Goal: Transaction & Acquisition: Purchase product/service

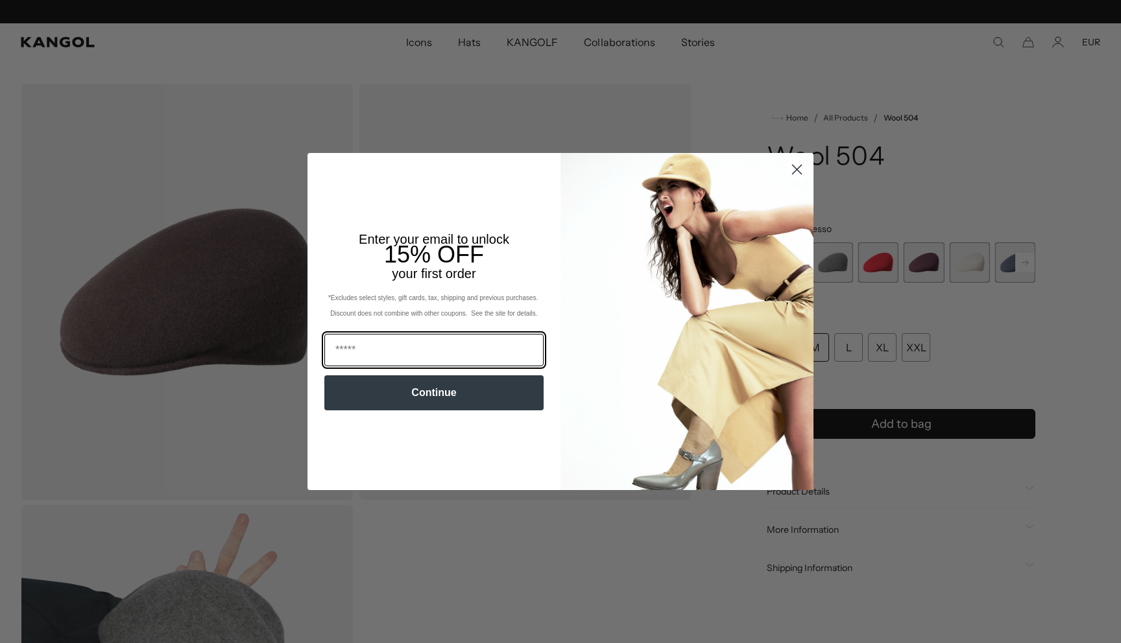
click at [394, 350] on input "Email" at bounding box center [433, 350] width 219 height 32
type input "**********"
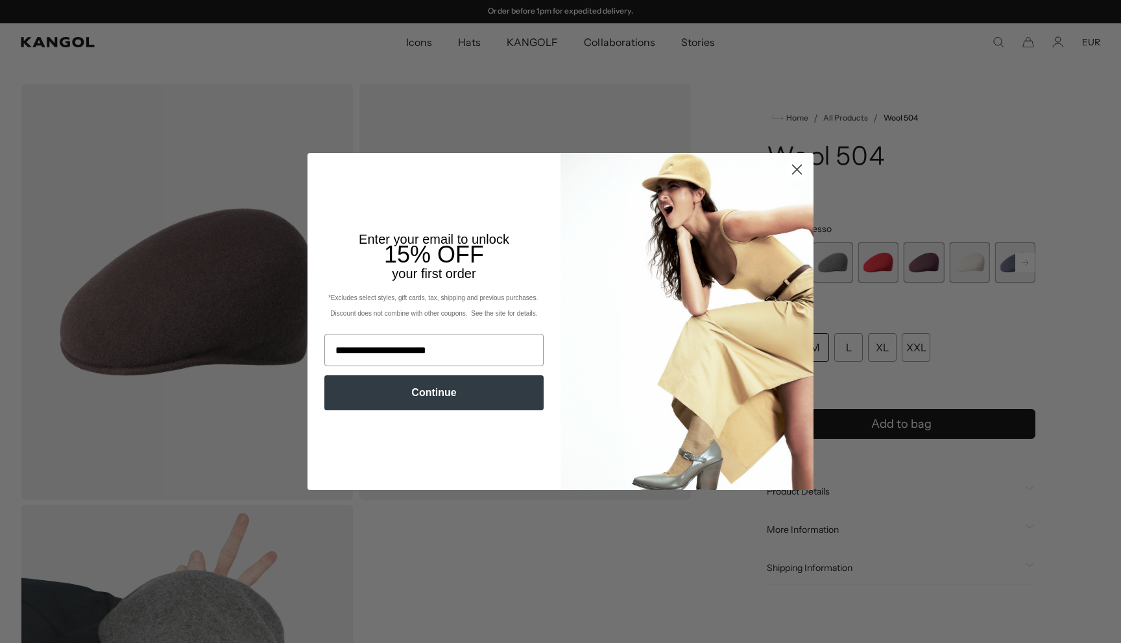
click at [420, 390] on button "Continue" at bounding box center [433, 393] width 219 height 35
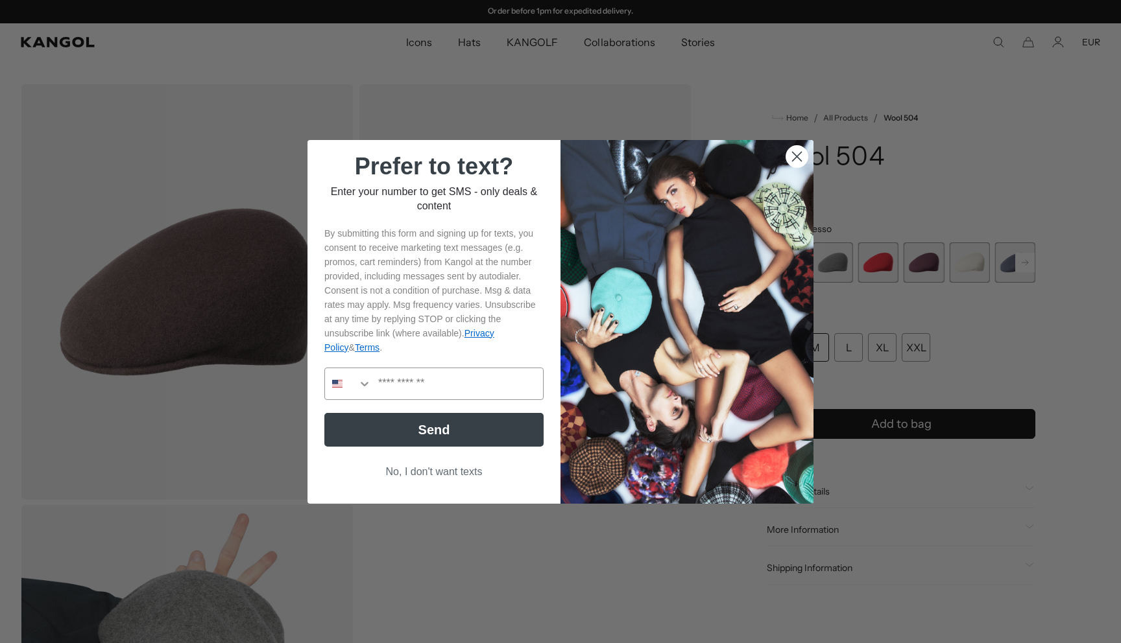
click at [443, 471] on button "No, I don't want texts" at bounding box center [433, 472] width 219 height 25
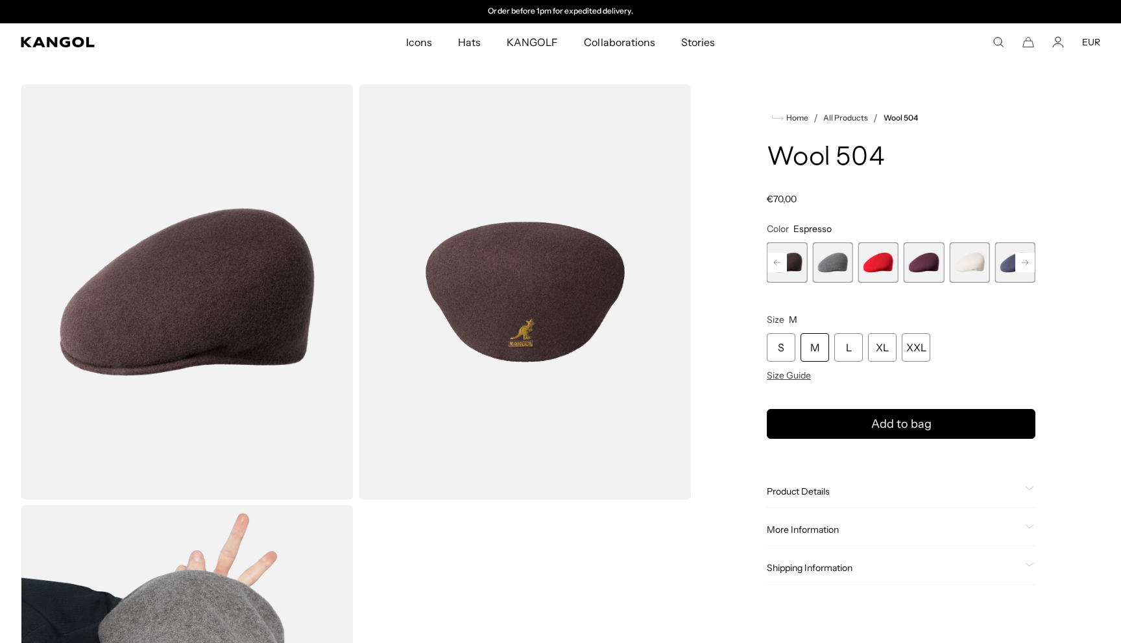
click at [917, 260] on span "17 of 21" at bounding box center [923, 263] width 40 height 40
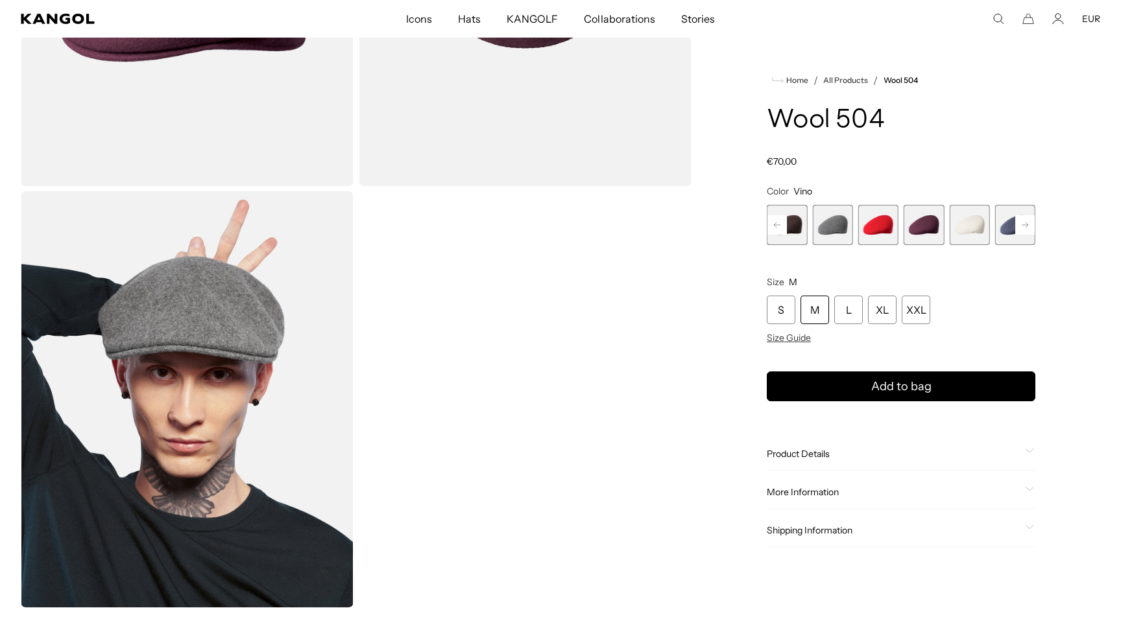
scroll to position [298, 0]
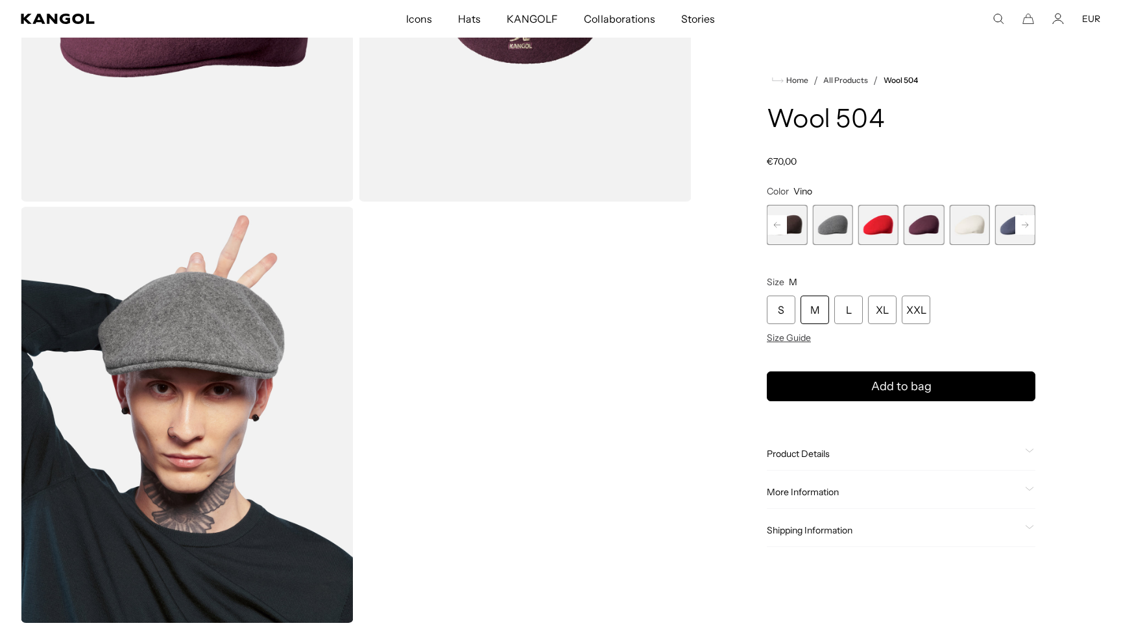
click at [800, 226] on span "14 of 21" at bounding box center [787, 225] width 40 height 40
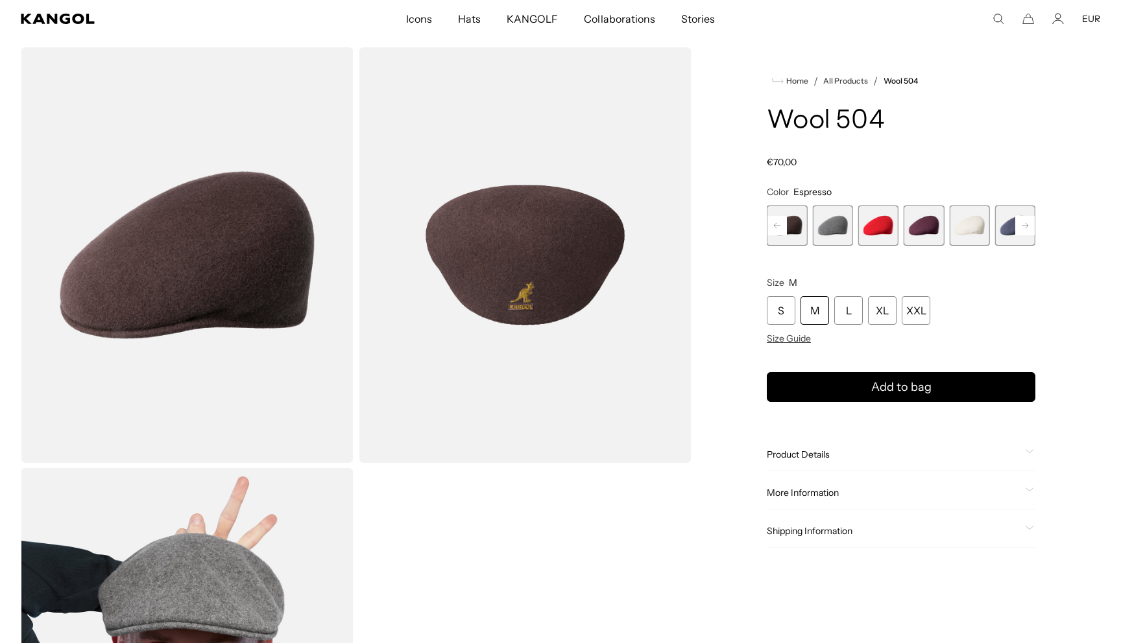
scroll to position [33, 0]
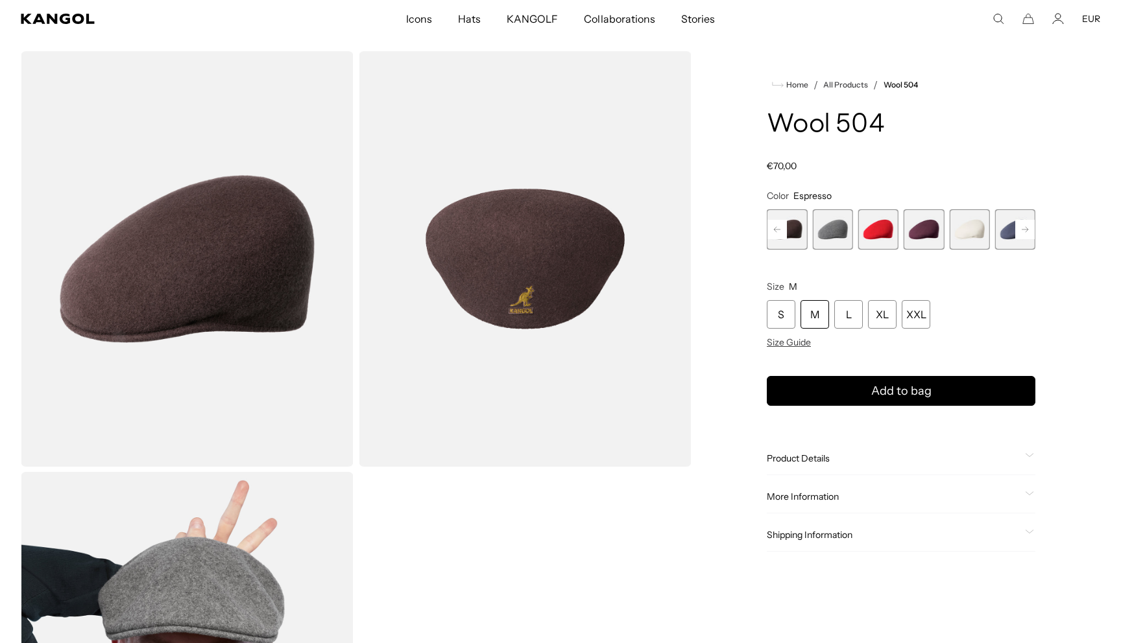
click at [780, 230] on rect at bounding box center [776, 229] width 19 height 19
click at [773, 229] on rect at bounding box center [776, 229] width 19 height 19
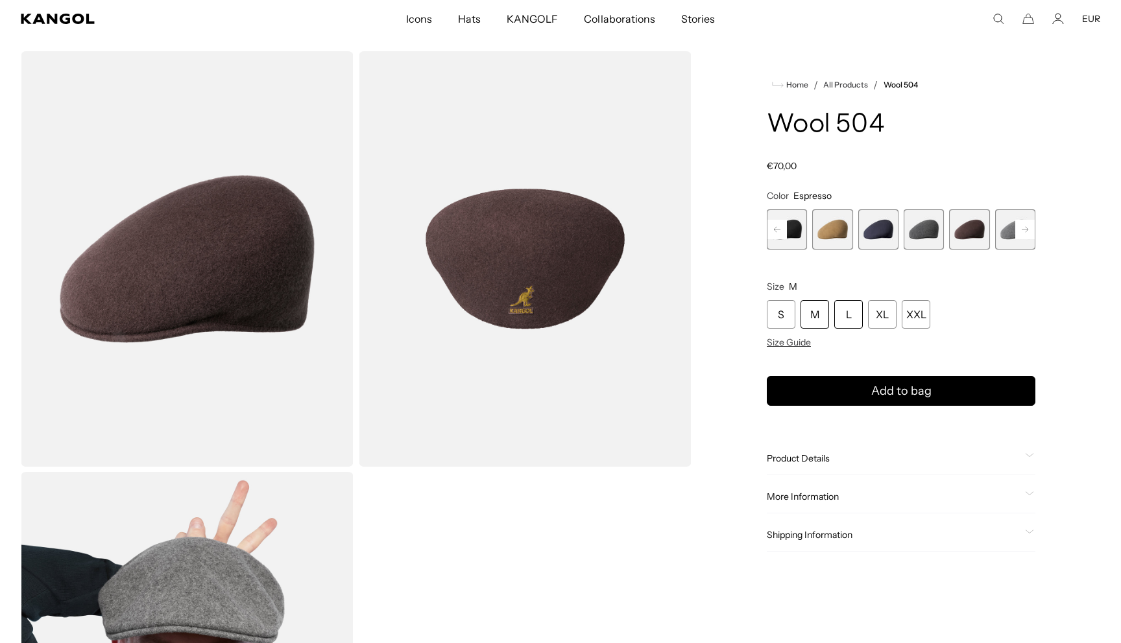
click at [855, 320] on div "L" at bounding box center [848, 314] width 29 height 29
click at [822, 232] on span "11 of 21" at bounding box center [832, 229] width 40 height 40
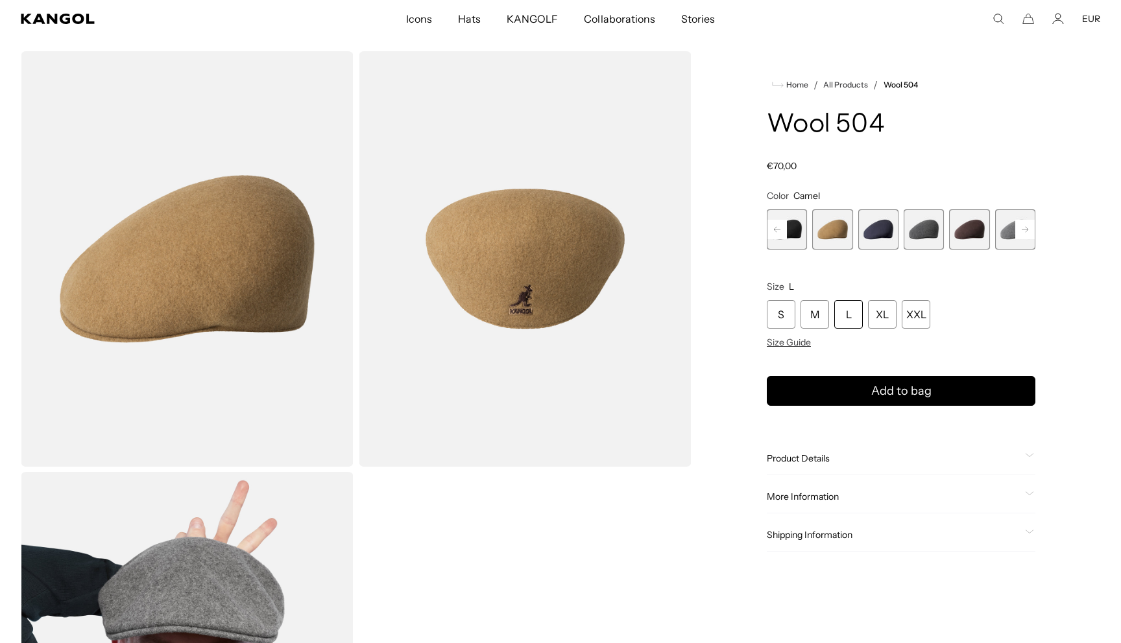
click at [778, 227] on rect at bounding box center [776, 229] width 19 height 19
click at [836, 232] on span "10 of 21" at bounding box center [832, 229] width 40 height 40
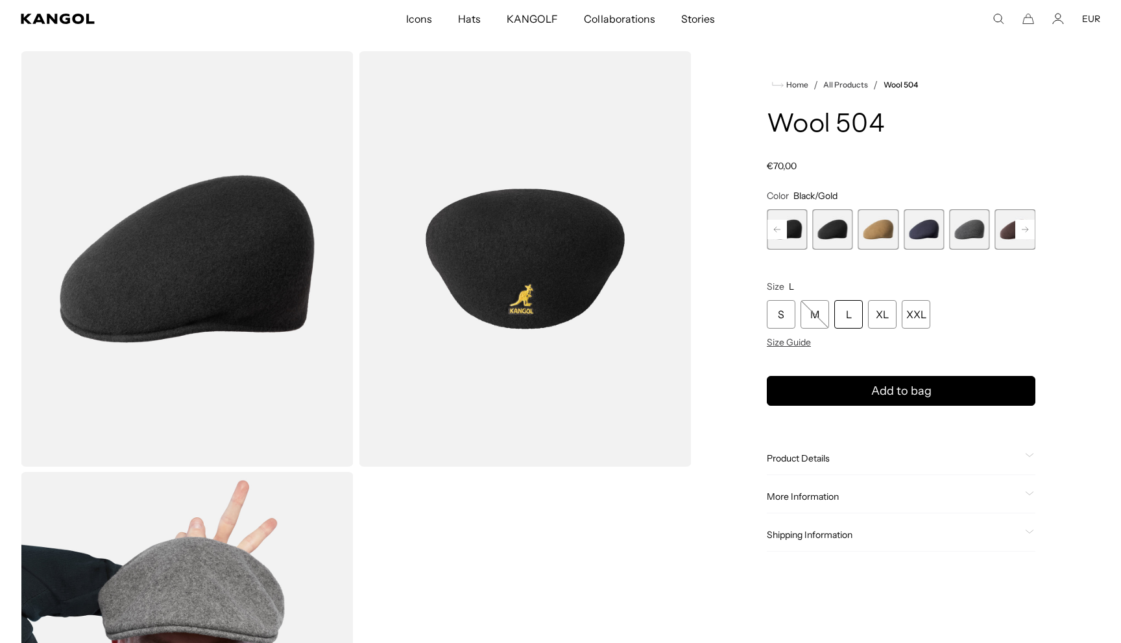
scroll to position [0, 267]
click at [885, 231] on span "11 of 21" at bounding box center [878, 229] width 40 height 40
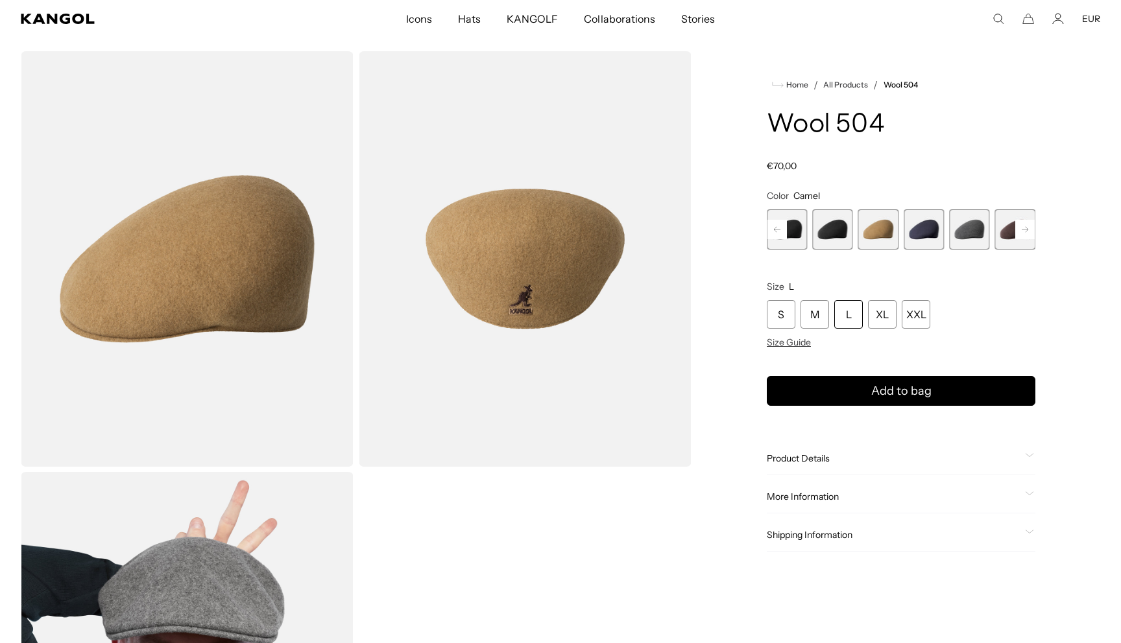
click at [925, 232] on span "12 of 21" at bounding box center [923, 229] width 40 height 40
click at [951, 234] on span "13 of 21" at bounding box center [969, 229] width 40 height 40
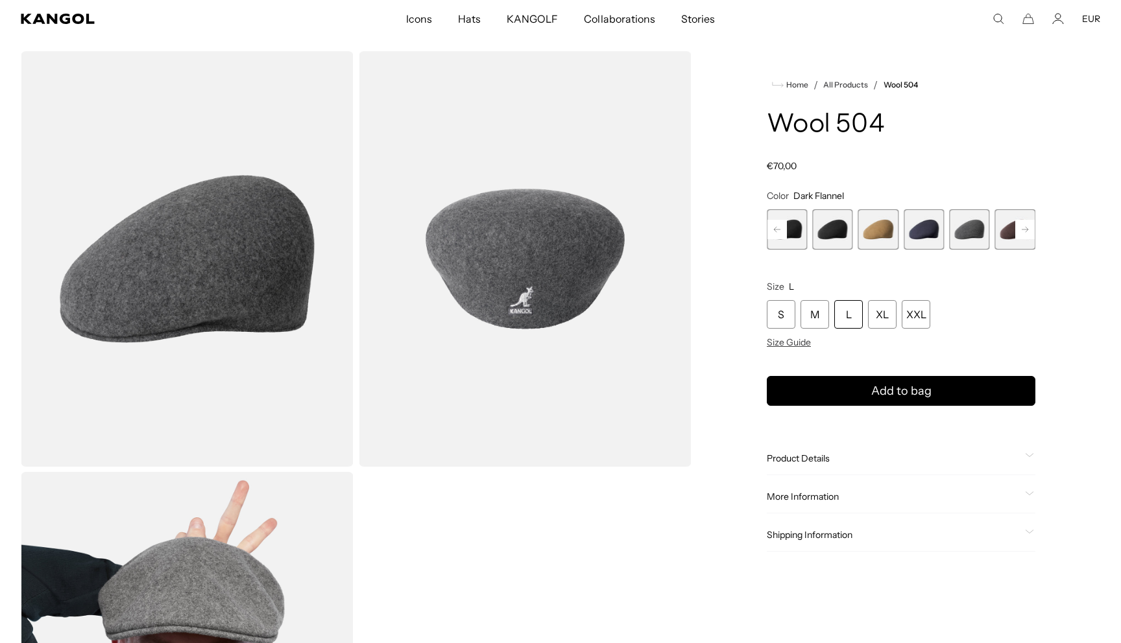
click at [1005, 227] on span "14 of 21" at bounding box center [1015, 229] width 40 height 40
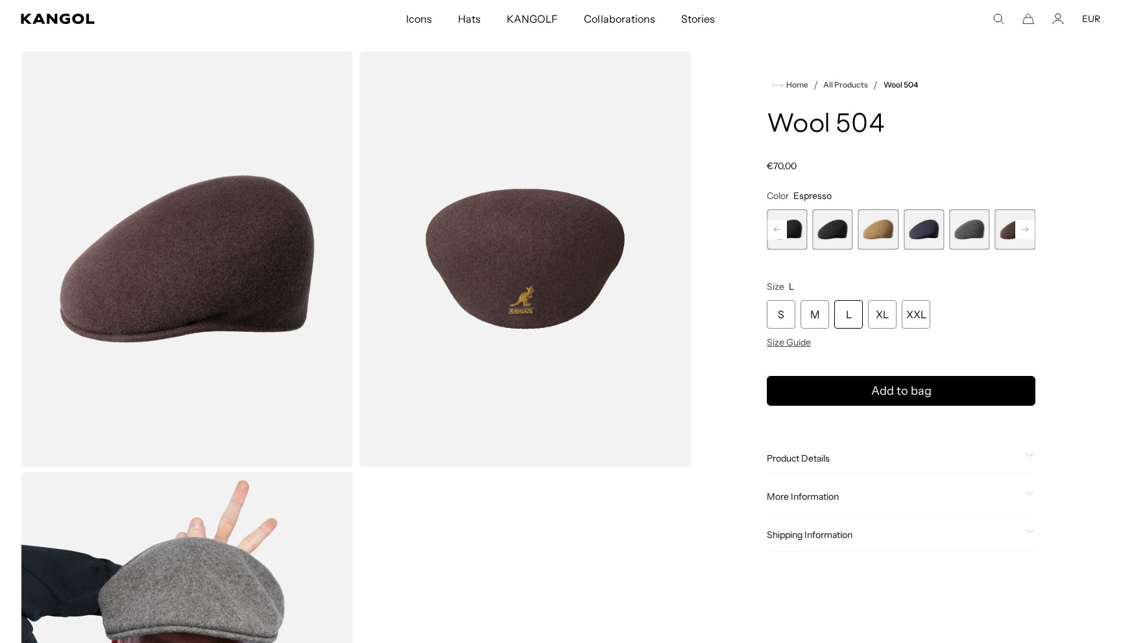
click at [1023, 227] on rect at bounding box center [1024, 229] width 19 height 19
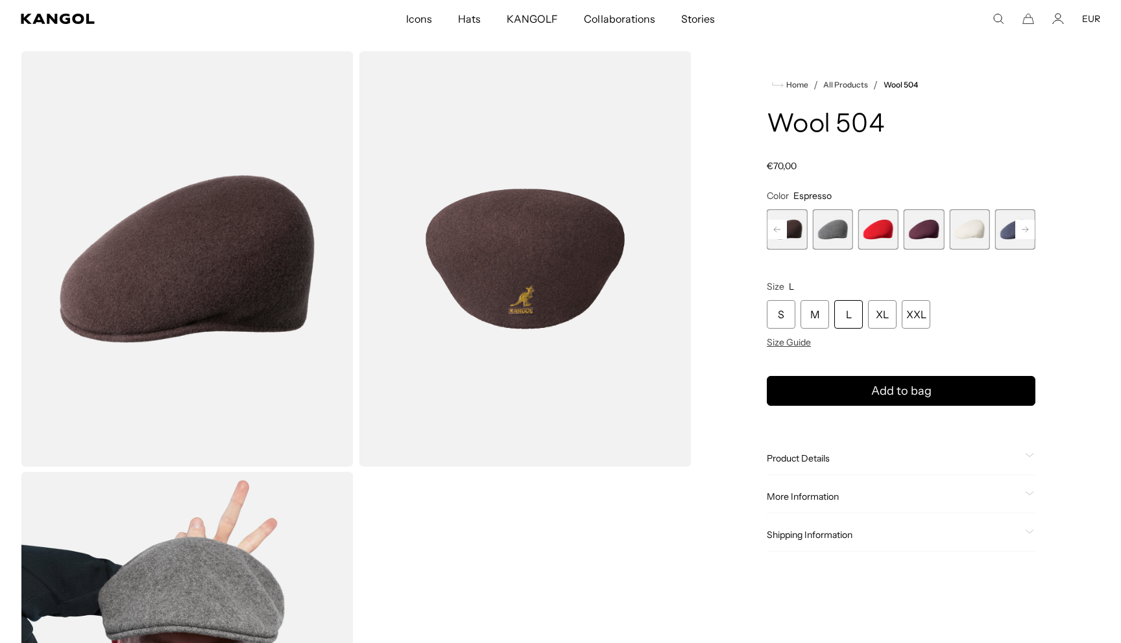
click at [1023, 227] on rect at bounding box center [1024, 229] width 19 height 19
click at [1023, 227] on span "21 of 21" at bounding box center [1015, 229] width 40 height 40
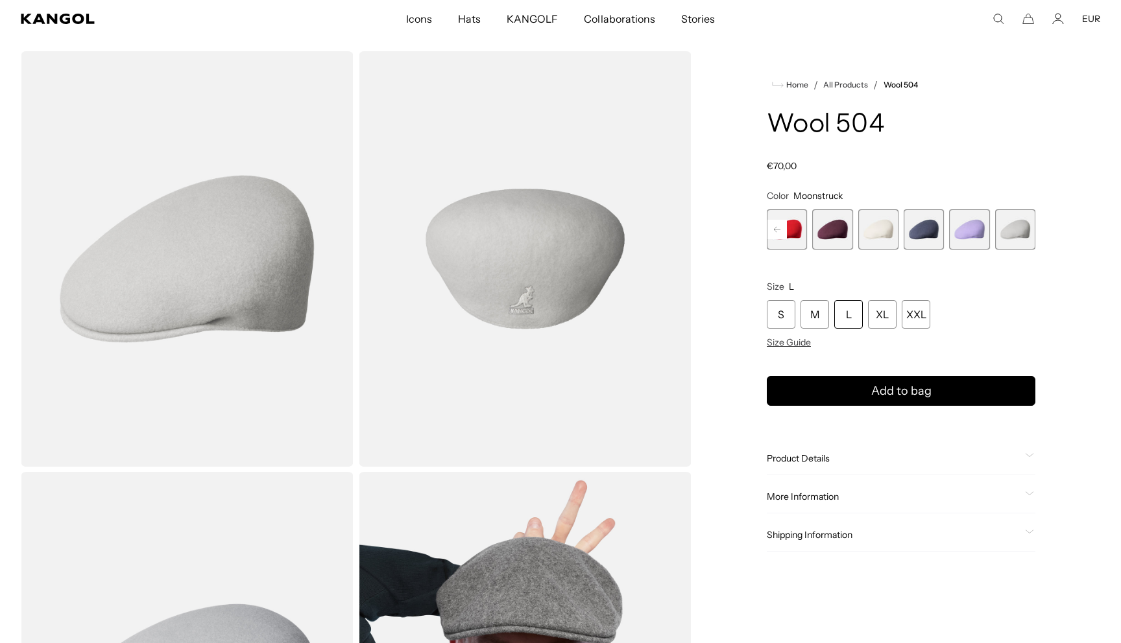
click at [841, 242] on span "17 of 21" at bounding box center [832, 229] width 40 height 40
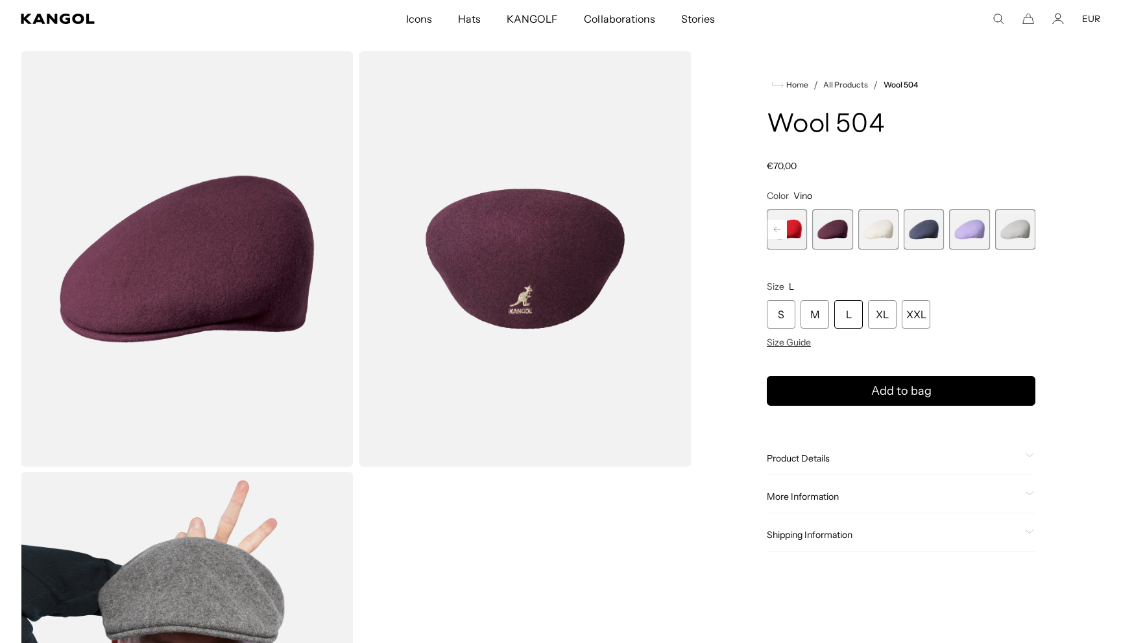
click at [782, 228] on rect at bounding box center [776, 229] width 19 height 19
click at [832, 232] on span "16 of 21" at bounding box center [832, 229] width 40 height 40
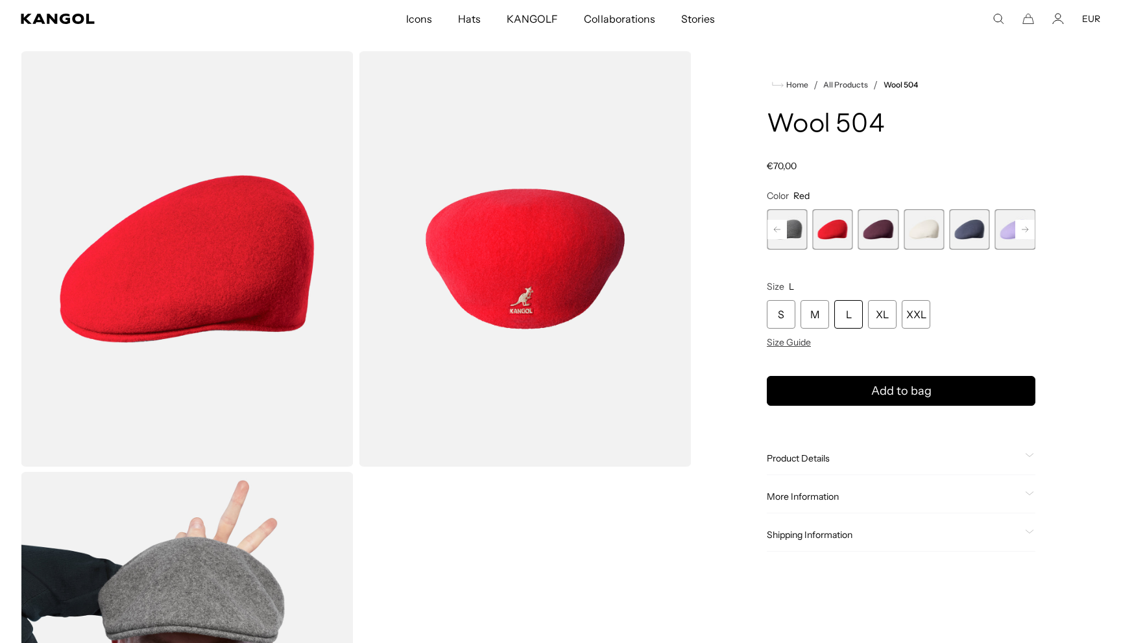
click at [803, 236] on span "15 of 21" at bounding box center [787, 229] width 40 height 40
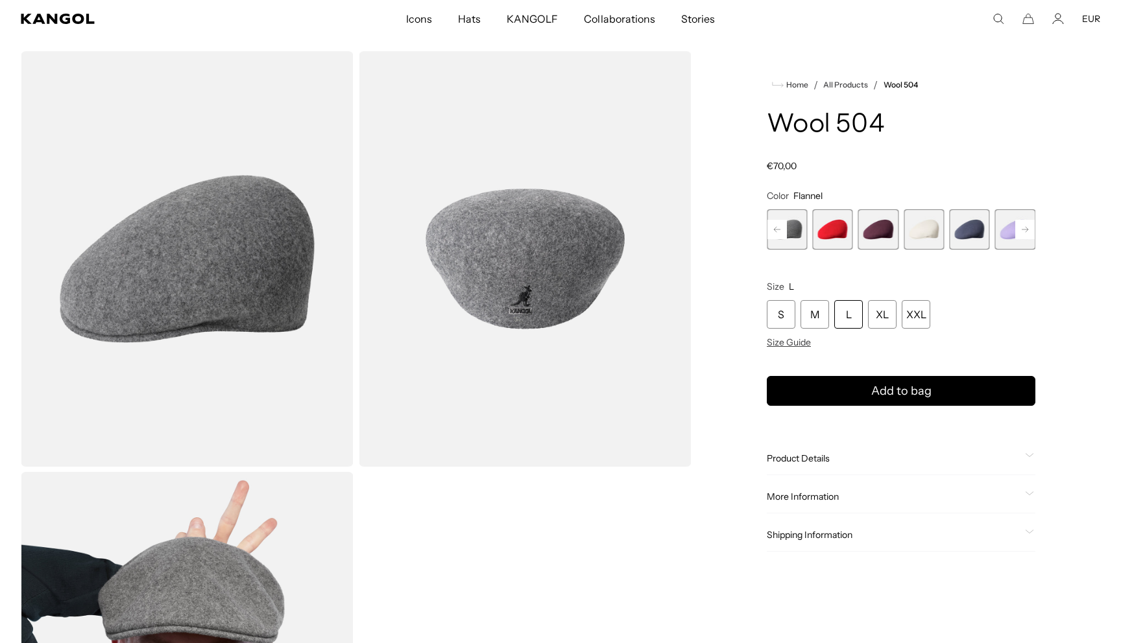
click at [780, 226] on rect at bounding box center [776, 229] width 19 height 19
click at [822, 232] on span "14 of 21" at bounding box center [832, 229] width 40 height 40
click at [831, 232] on span "14 of 21" at bounding box center [832, 229] width 40 height 40
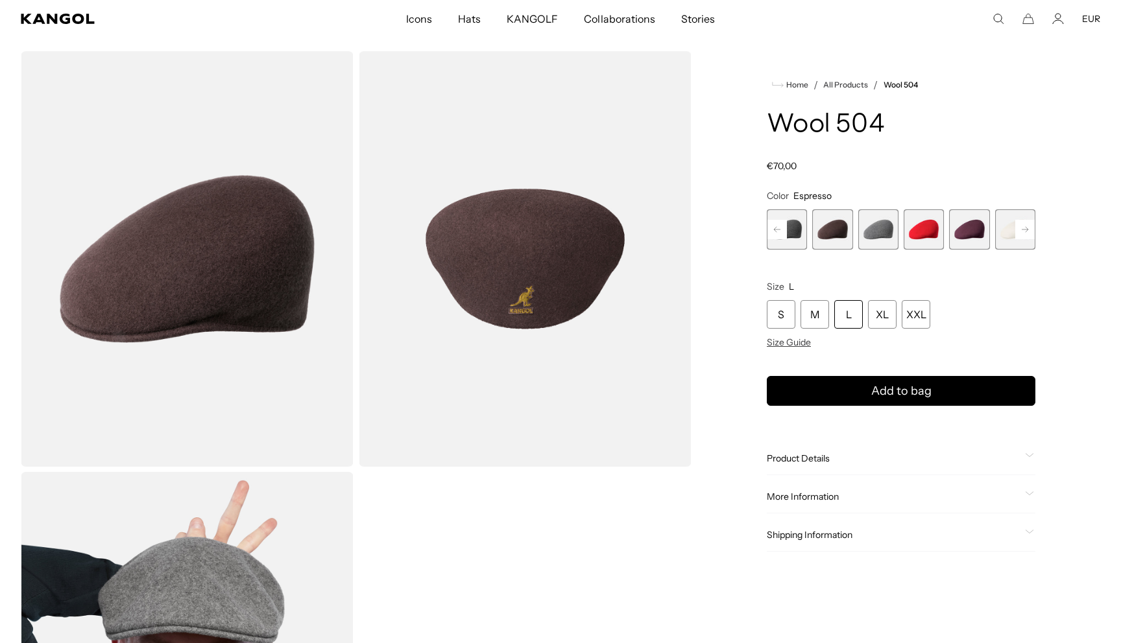
scroll to position [0, 267]
click at [852, 317] on div "L" at bounding box center [848, 314] width 29 height 29
click at [778, 232] on rect at bounding box center [776, 229] width 19 height 19
click at [823, 230] on span "13 of 21" at bounding box center [832, 229] width 40 height 40
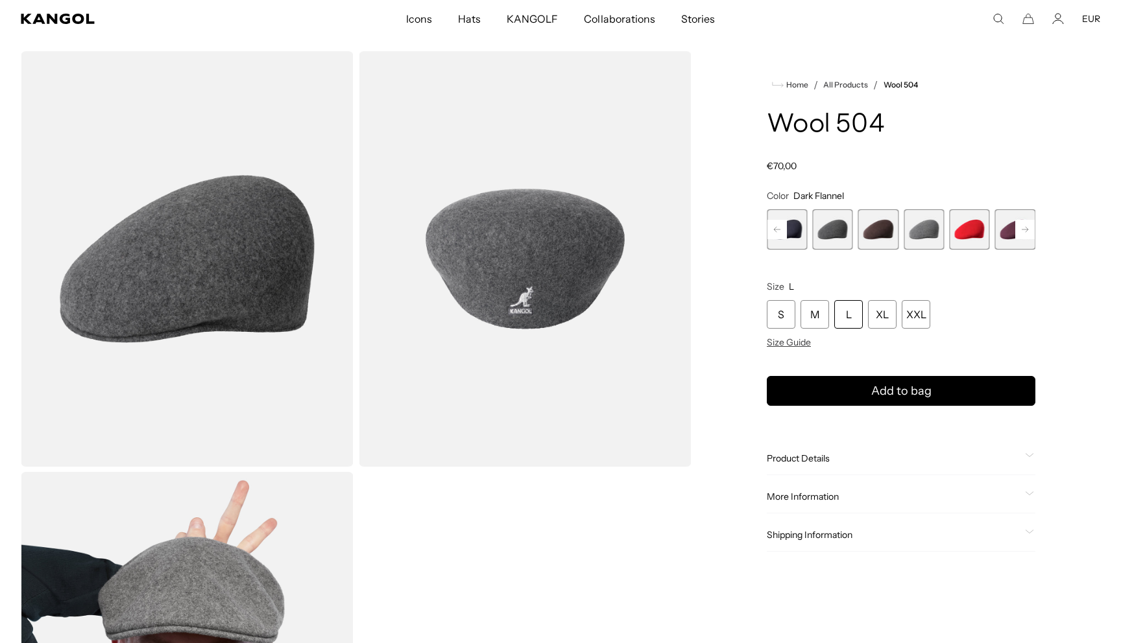
click at [781, 222] on rect at bounding box center [776, 229] width 19 height 19
click at [830, 230] on span "12 of 21" at bounding box center [832, 229] width 40 height 40
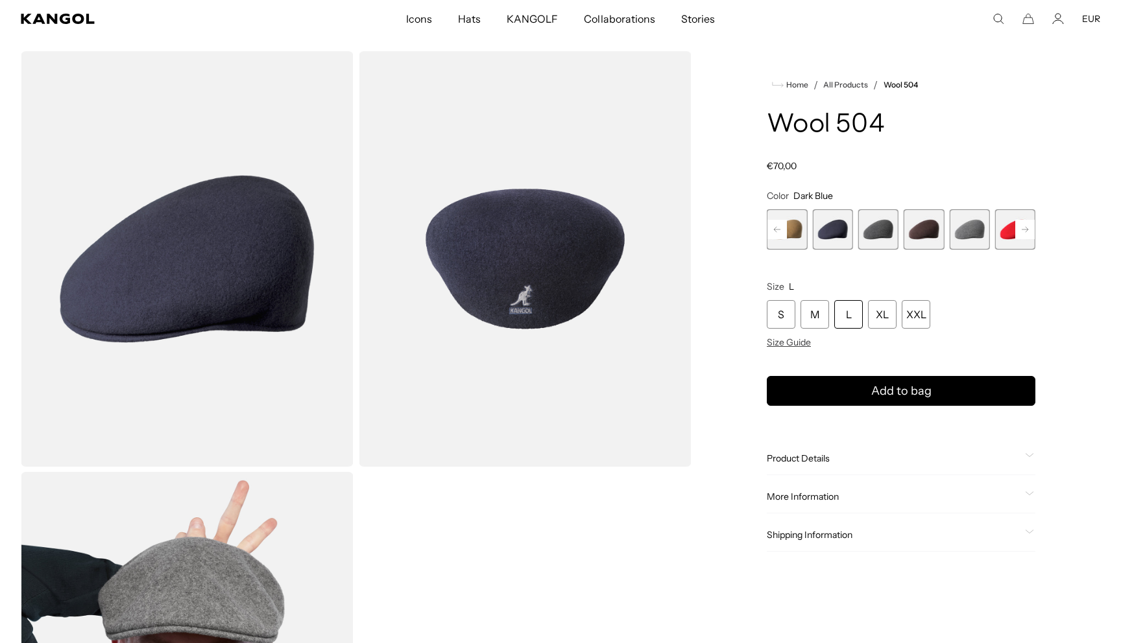
click at [807, 235] on div "Coral Flame Variant sold out or unavailable Deep Emerald Variant sold out or un…" at bounding box center [901, 229] width 269 height 40
click at [803, 235] on span "11 of 21" at bounding box center [787, 229] width 40 height 40
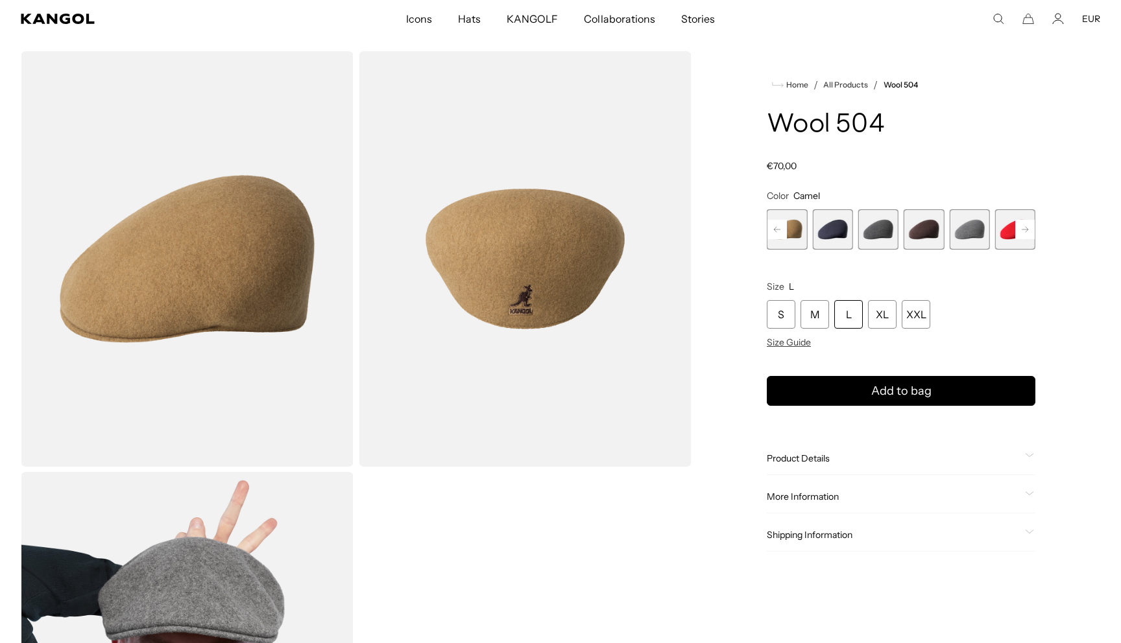
scroll to position [0, 267]
click at [780, 224] on rect at bounding box center [776, 229] width 19 height 19
click at [827, 237] on span "10 of 21" at bounding box center [832, 229] width 40 height 40
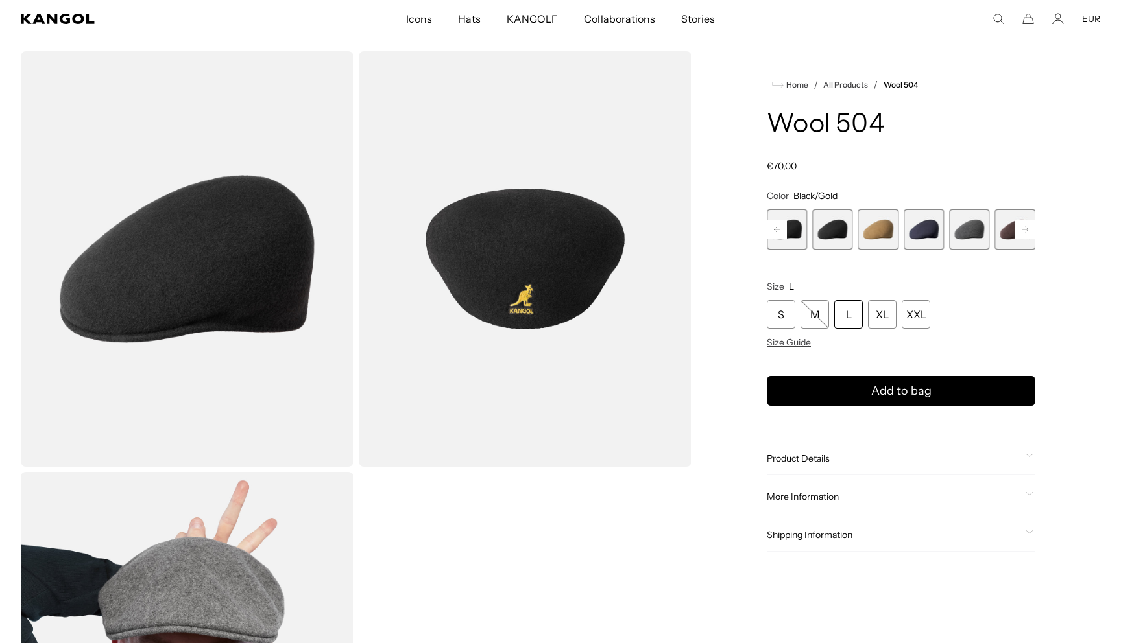
click at [782, 226] on rect at bounding box center [776, 229] width 19 height 19
click at [833, 232] on span "9 of 21" at bounding box center [832, 229] width 40 height 40
click at [869, 223] on span "10 of 21" at bounding box center [878, 229] width 40 height 40
click at [780, 228] on rect at bounding box center [776, 229] width 19 height 19
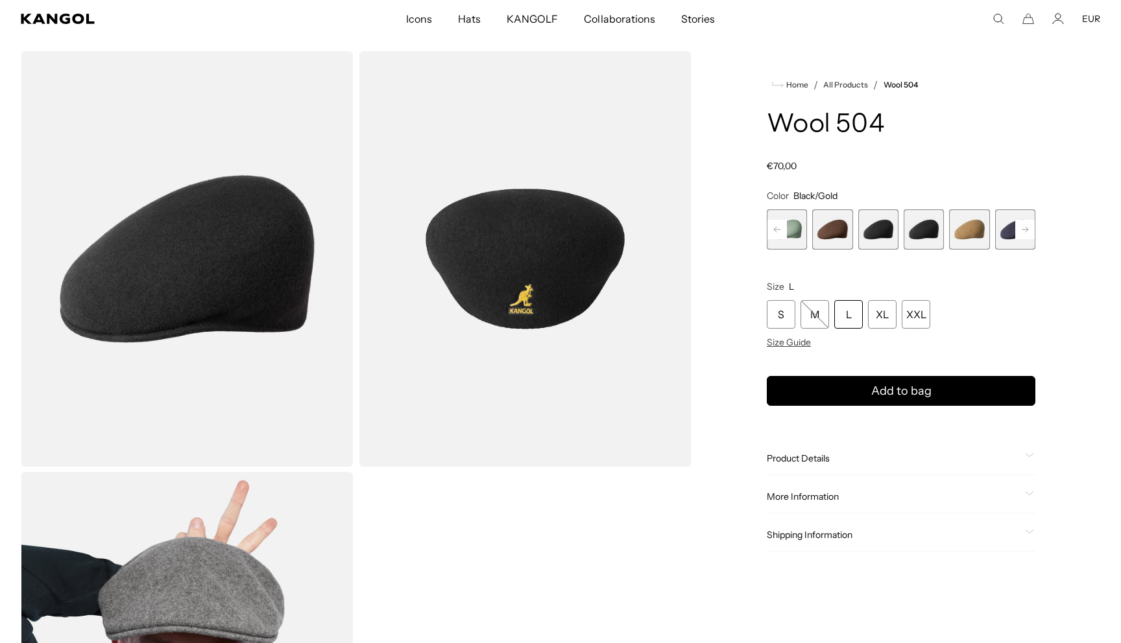
click at [826, 237] on span "8 of 21" at bounding box center [832, 229] width 40 height 40
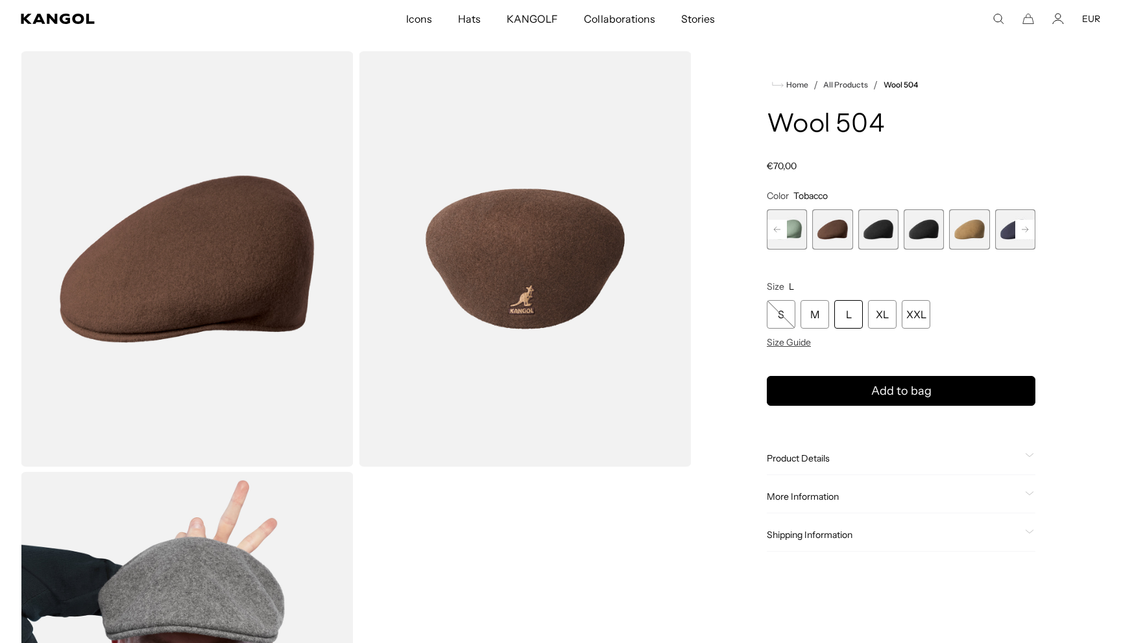
click at [784, 229] on rect at bounding box center [776, 229] width 19 height 19
click at [834, 232] on span "7 of 21" at bounding box center [832, 229] width 40 height 40
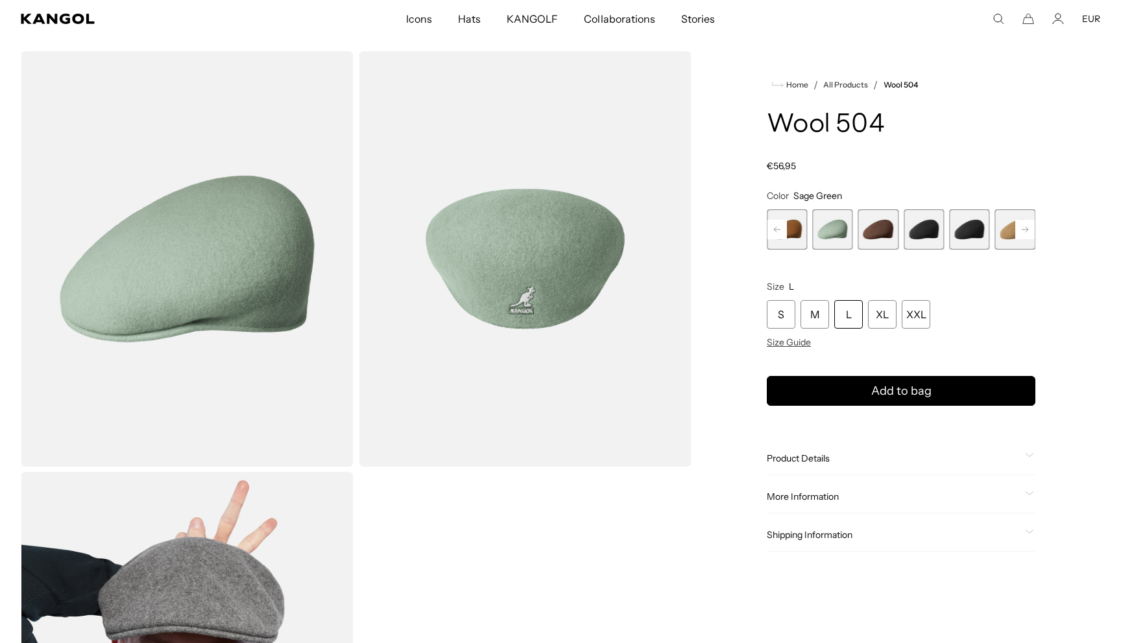
click at [783, 226] on rect at bounding box center [776, 229] width 19 height 19
click at [818, 233] on span "6 of 21" at bounding box center [832, 229] width 40 height 40
click at [813, 230] on span "6 of 21" at bounding box center [832, 229] width 40 height 40
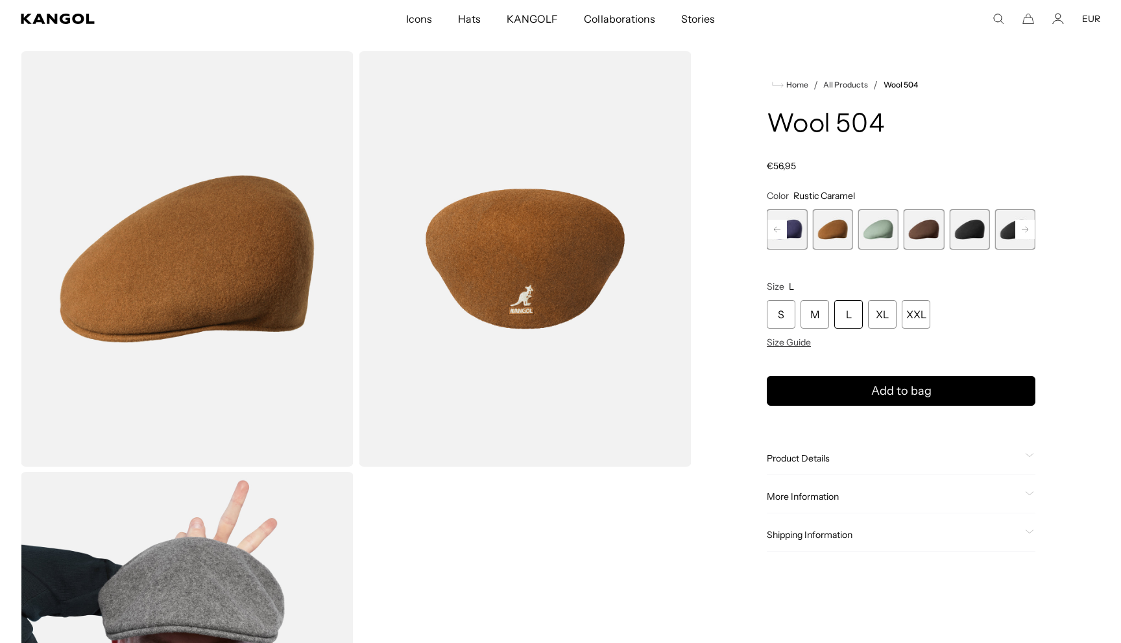
click at [781, 230] on rect at bounding box center [776, 229] width 19 height 19
click at [818, 235] on span "5 of 21" at bounding box center [832, 229] width 40 height 40
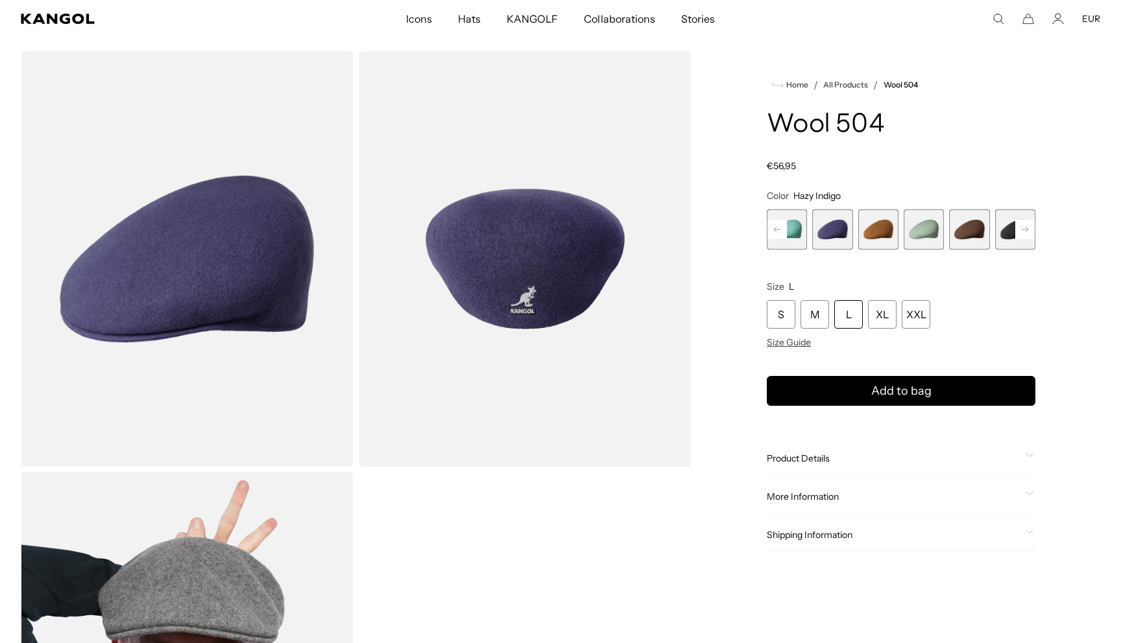
click at [777, 231] on rect at bounding box center [776, 229] width 19 height 19
click at [777, 231] on span "1 of 21" at bounding box center [787, 229] width 40 height 40
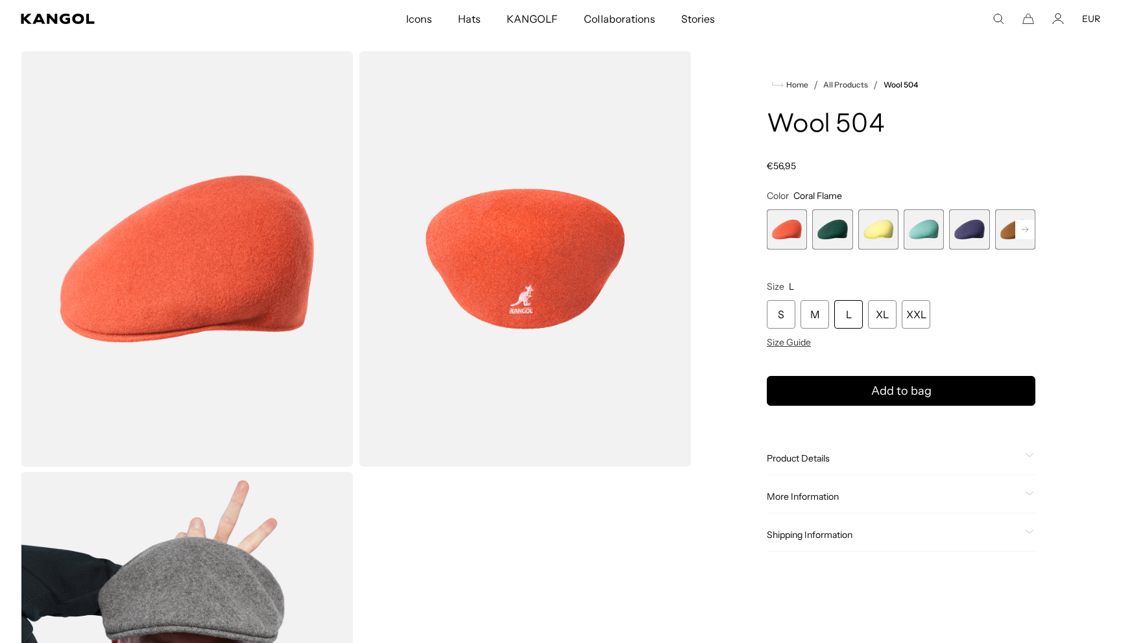
click at [1019, 230] on rect at bounding box center [1024, 229] width 19 height 19
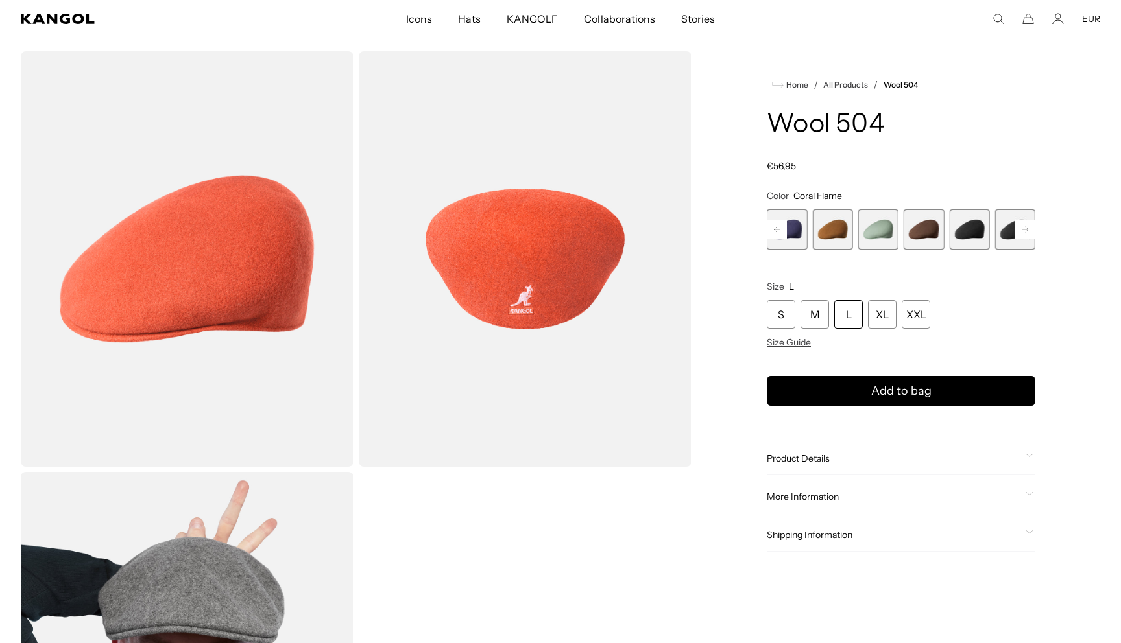
click at [1019, 230] on rect at bounding box center [1024, 229] width 19 height 19
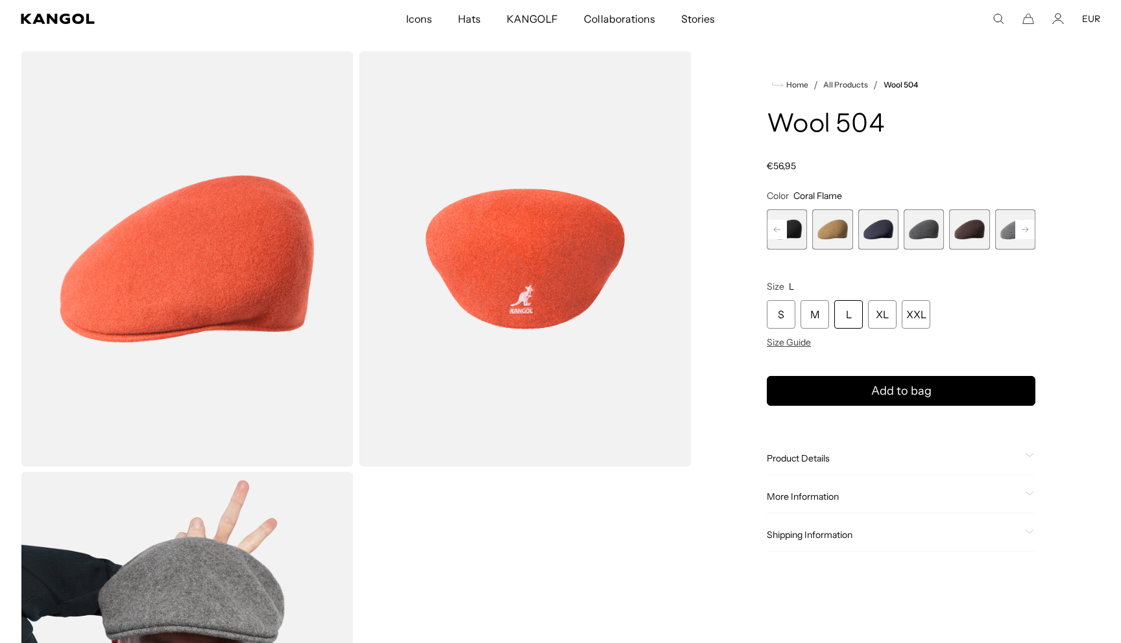
click at [1019, 230] on rect at bounding box center [1024, 229] width 19 height 19
click at [885, 233] on span "14 of 21" at bounding box center [878, 229] width 40 height 40
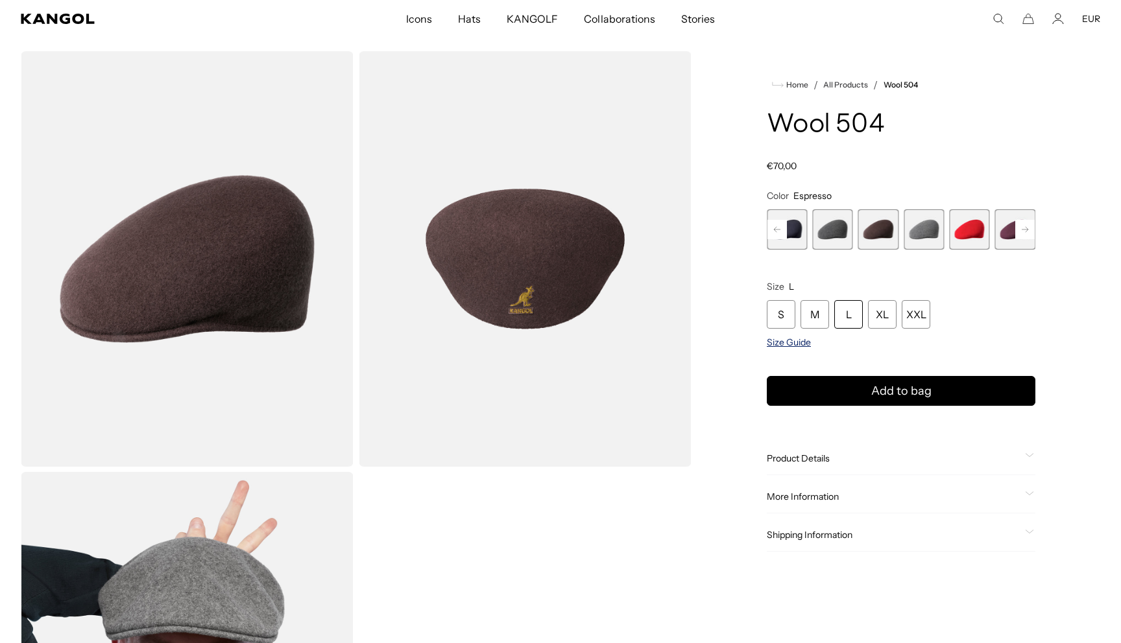
click at [803, 342] on span "Size Guide" at bounding box center [789, 343] width 44 height 12
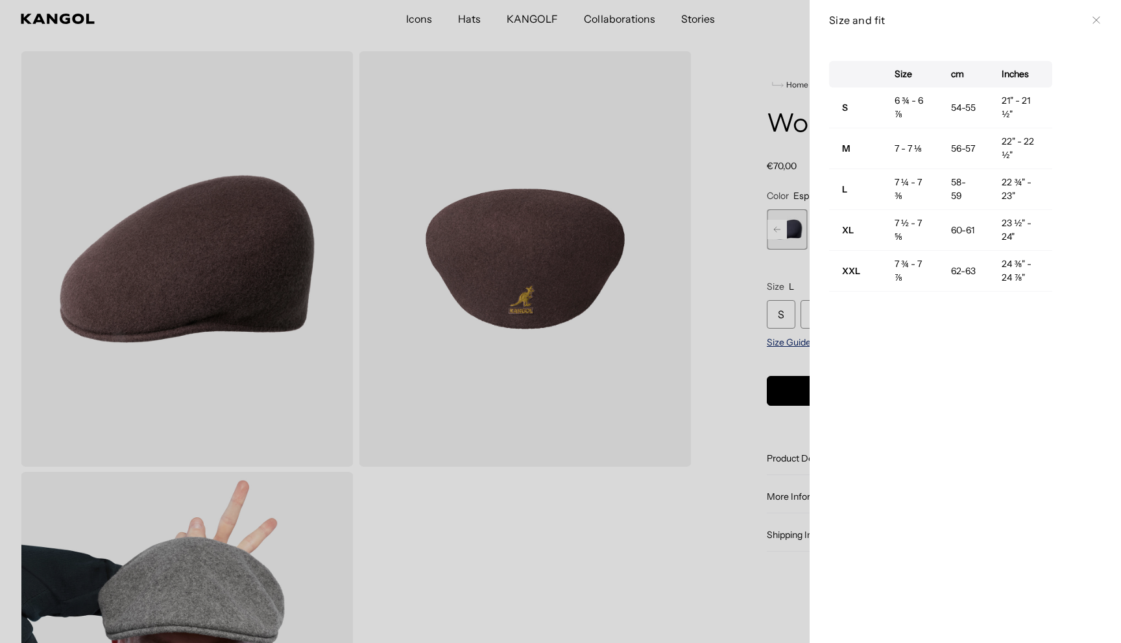
scroll to position [0, 267]
click at [752, 273] on div at bounding box center [560, 321] width 1121 height 643
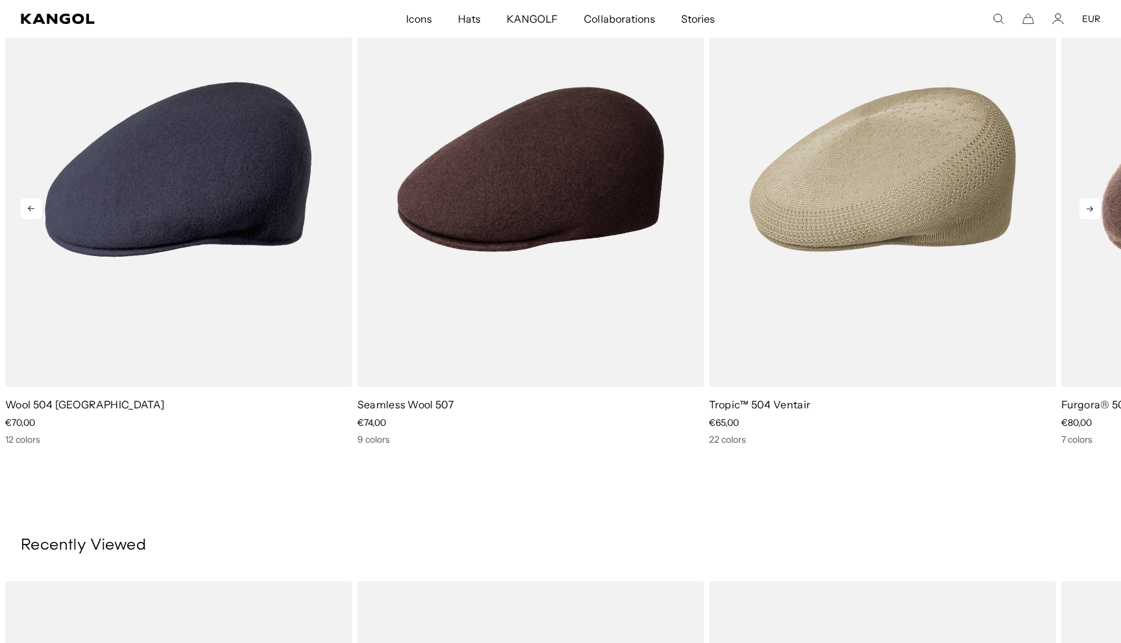
click at [1087, 210] on icon at bounding box center [1089, 208] width 21 height 21
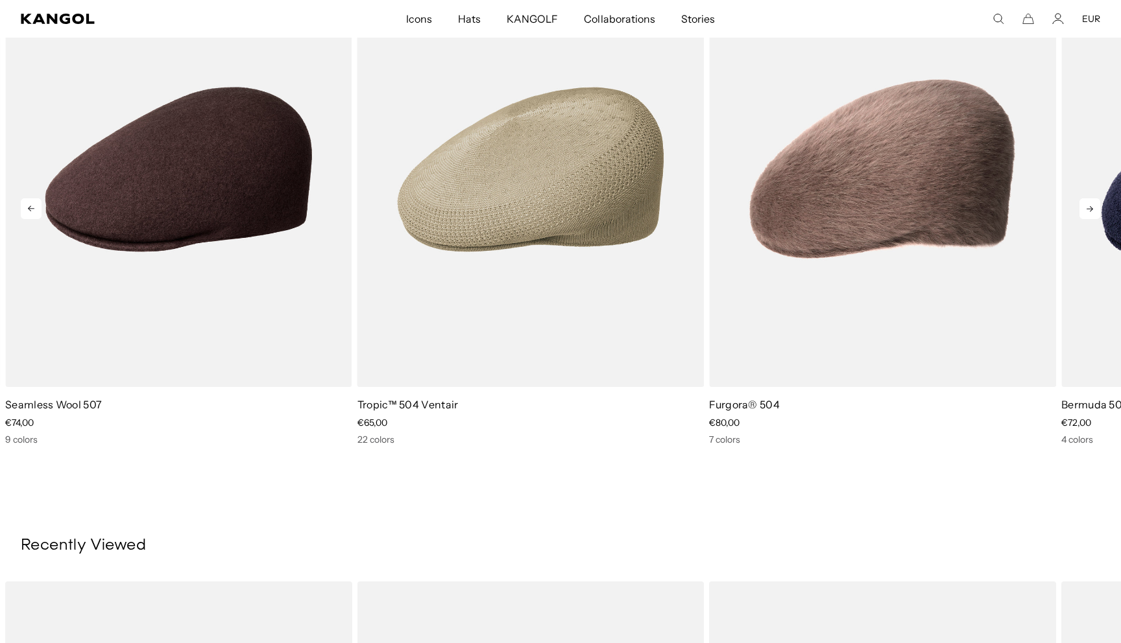
click at [1087, 210] on icon at bounding box center [1089, 208] width 21 height 21
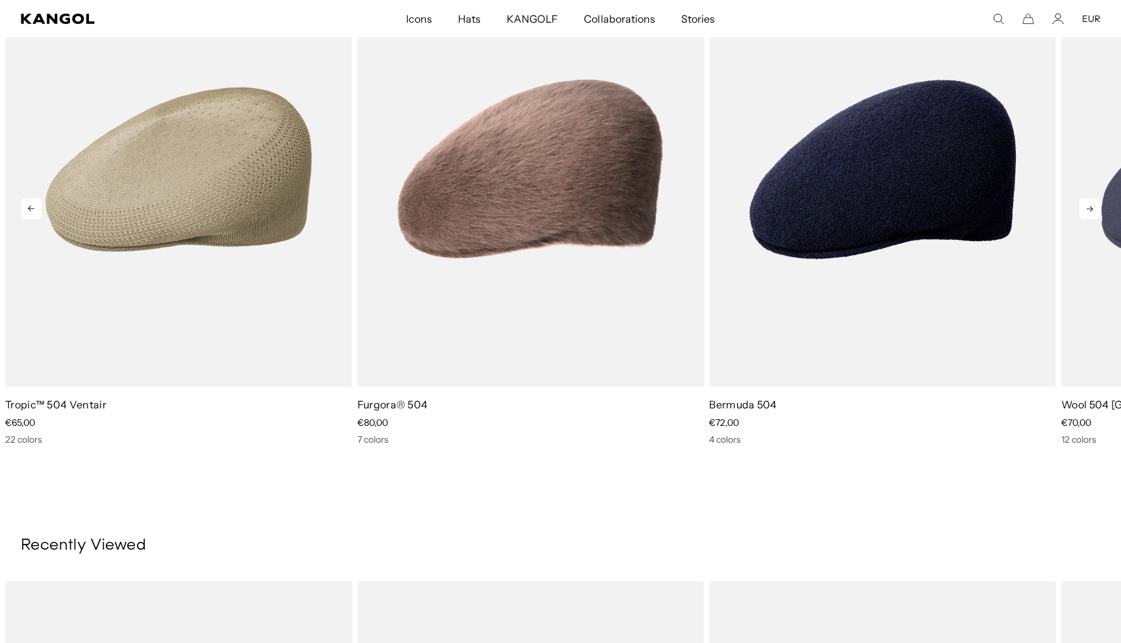
click at [1087, 210] on icon at bounding box center [1089, 208] width 21 height 21
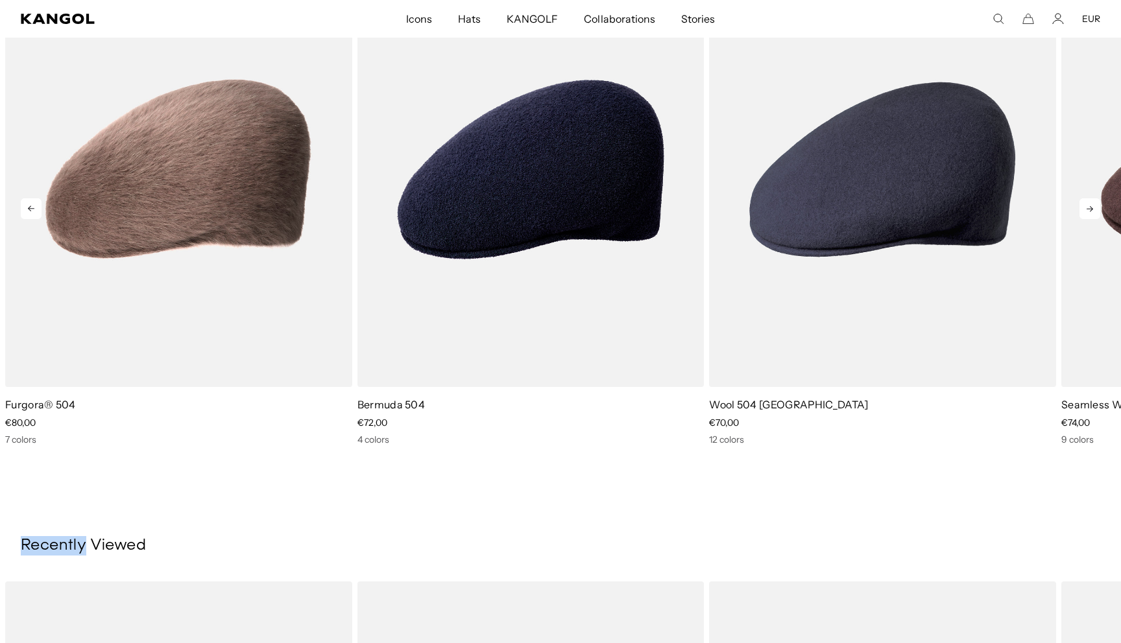
click at [1087, 210] on icon at bounding box center [1089, 208] width 21 height 21
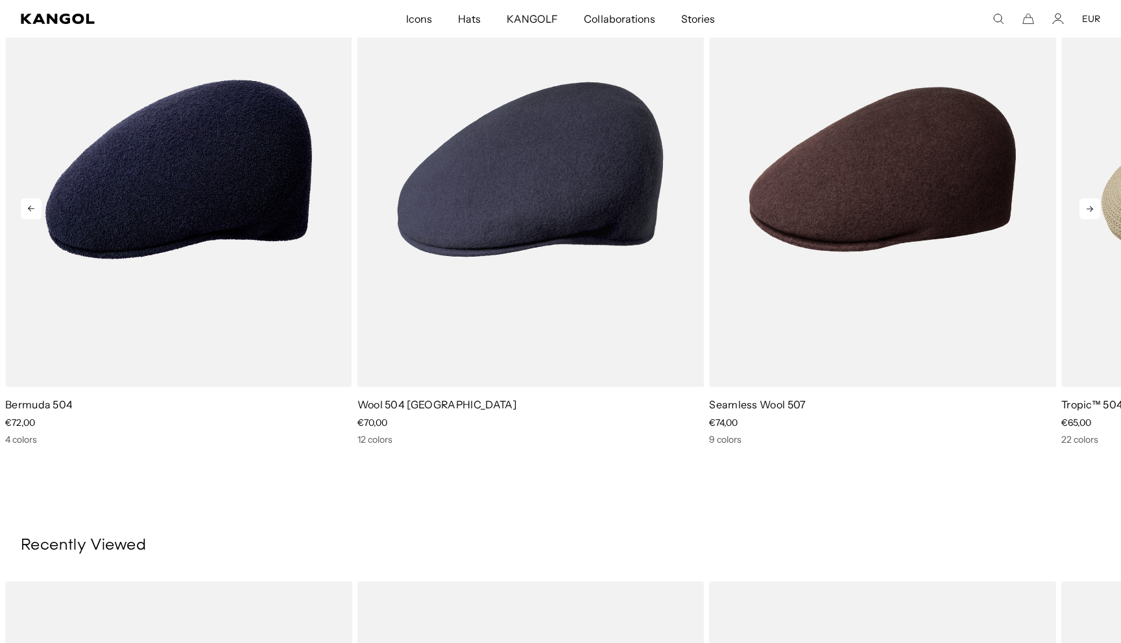
scroll to position [0, 0]
click at [1087, 210] on icon at bounding box center [1089, 208] width 21 height 21
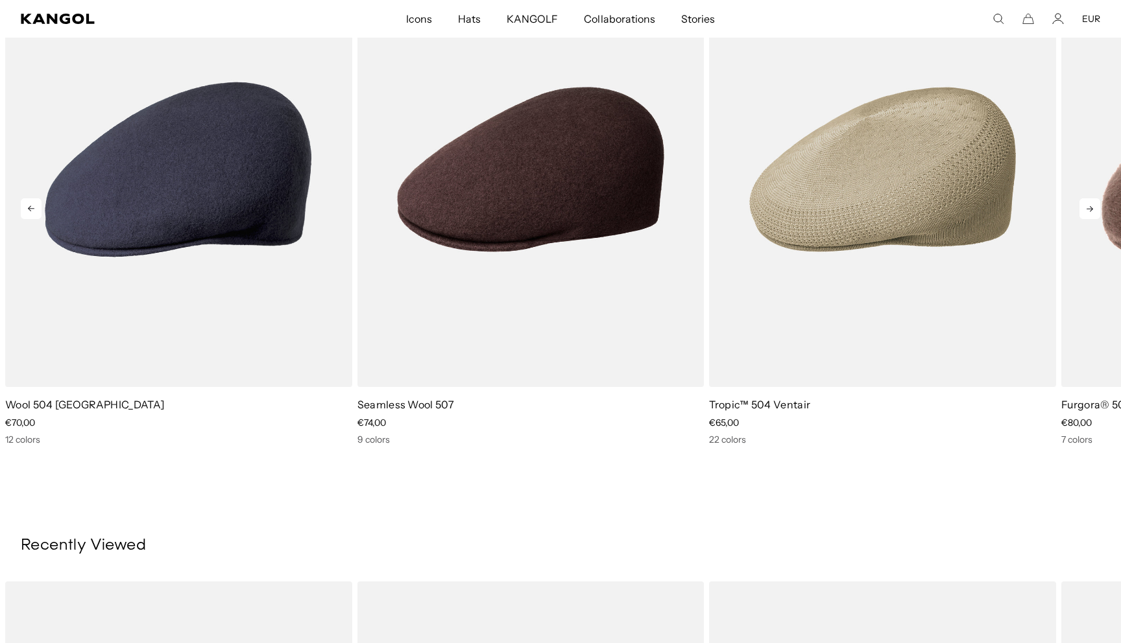
click at [1087, 210] on icon at bounding box center [1089, 208] width 21 height 21
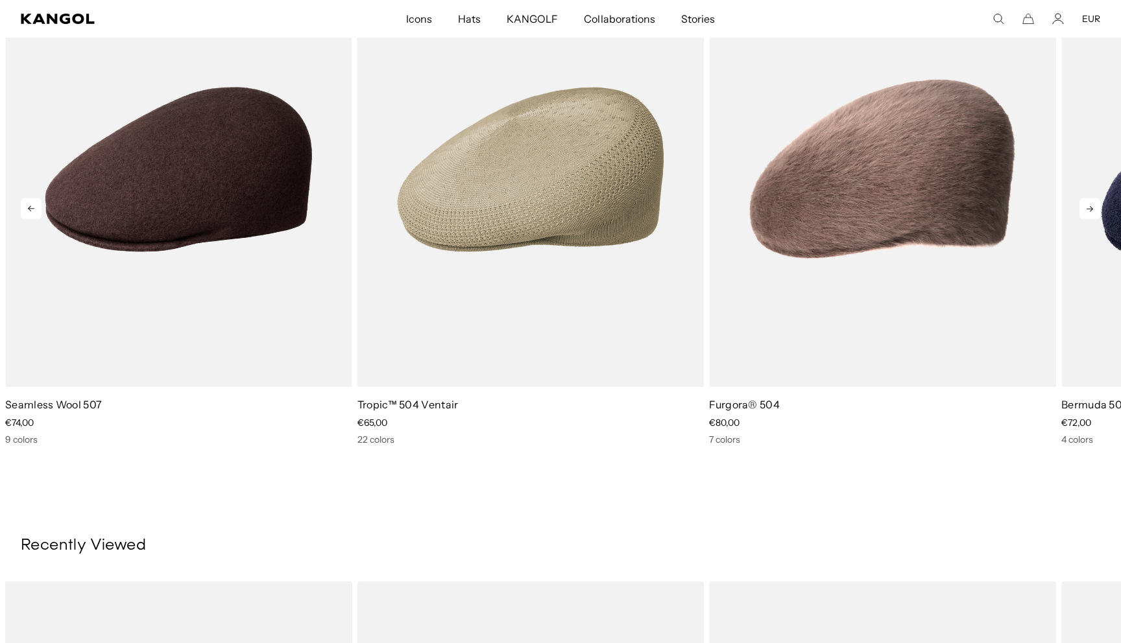
click at [1087, 210] on icon at bounding box center [1089, 208] width 21 height 21
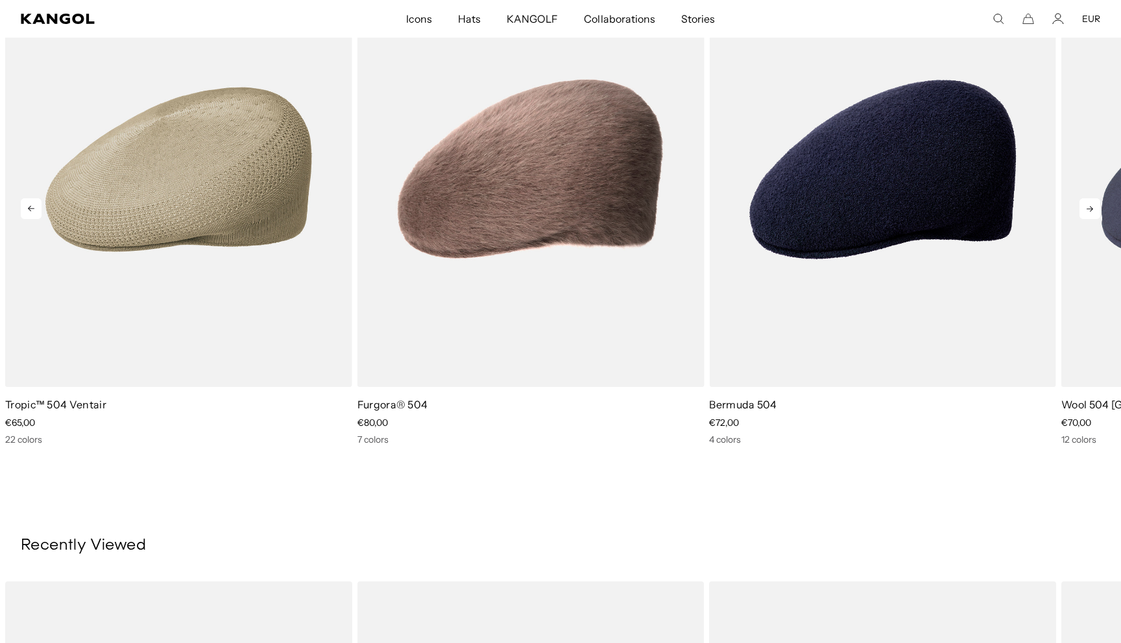
click at [1087, 210] on icon at bounding box center [1089, 208] width 21 height 21
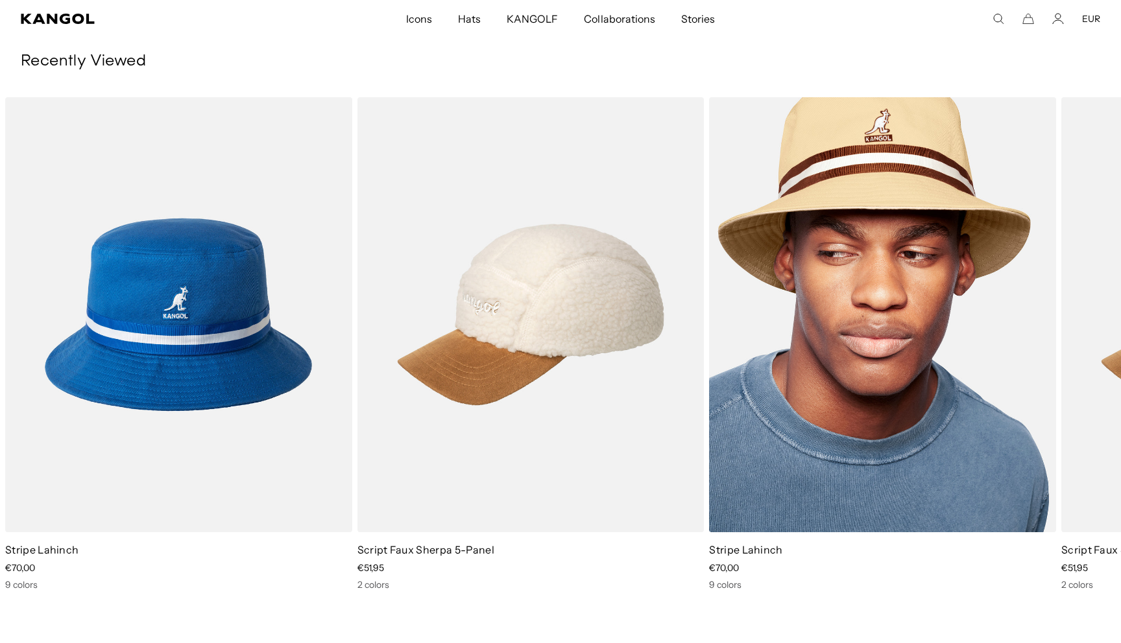
scroll to position [1597, 0]
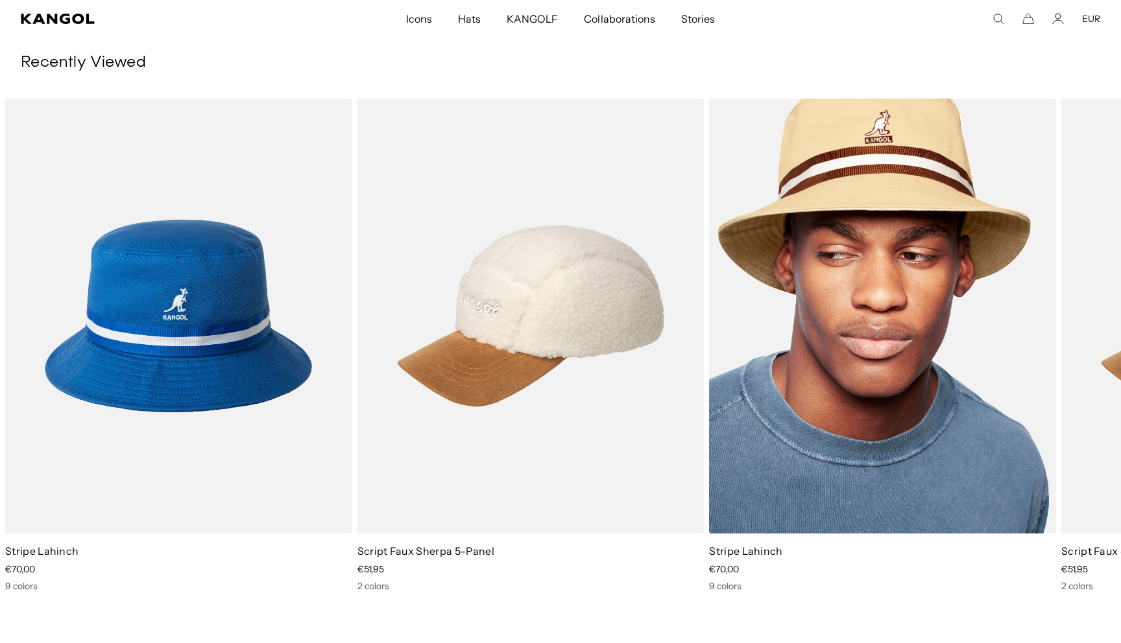
click at [871, 366] on img "1 of 2" at bounding box center [882, 316] width 347 height 435
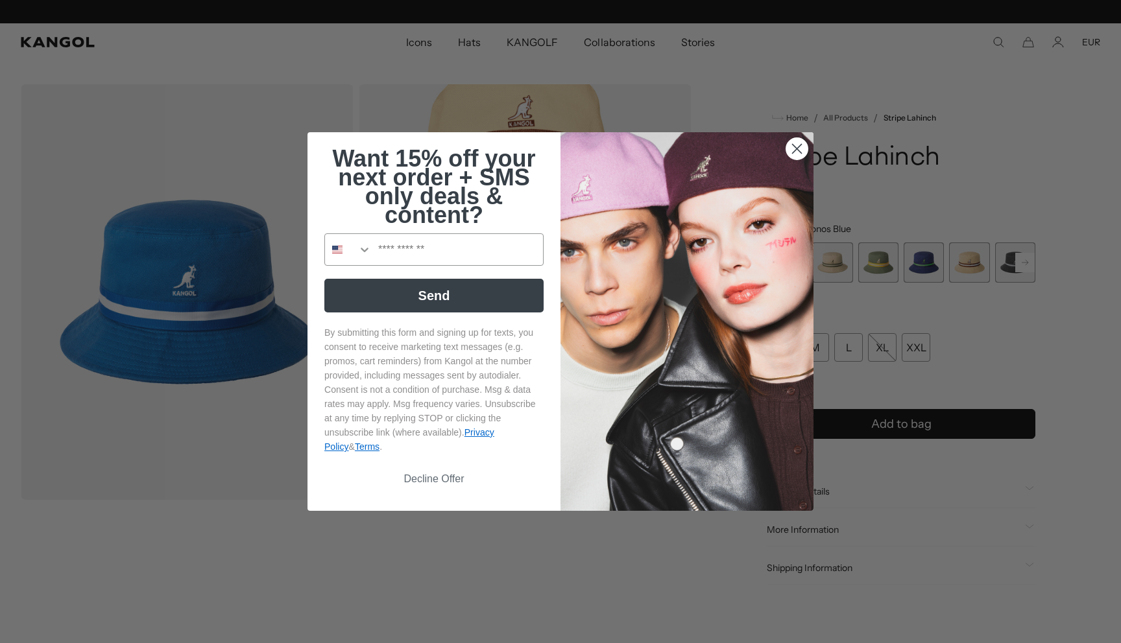
scroll to position [0, 267]
click at [798, 142] on circle "Close dialog" at bounding box center [796, 148] width 21 height 21
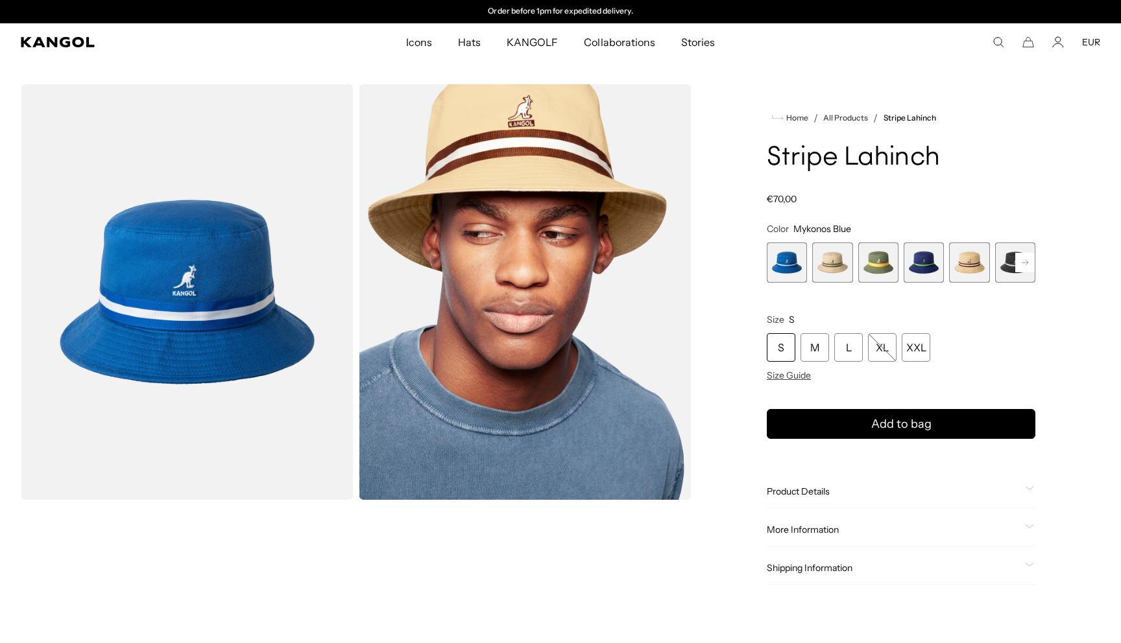
click at [839, 266] on span "2 of 9" at bounding box center [832, 263] width 40 height 40
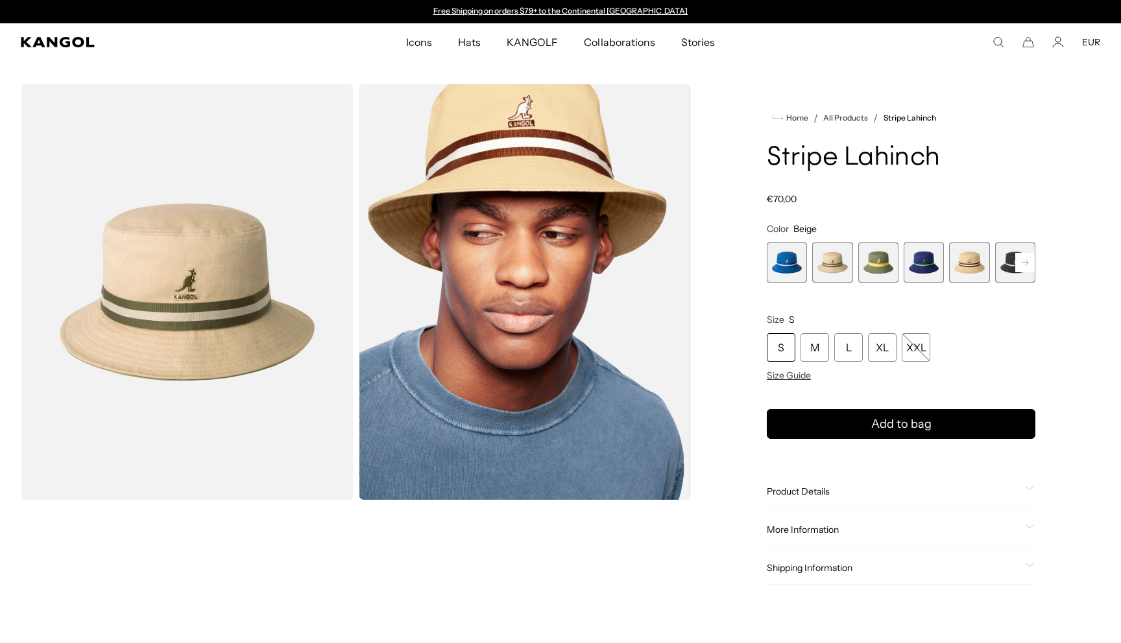
click at [959, 266] on span "5 of 9" at bounding box center [969, 263] width 40 height 40
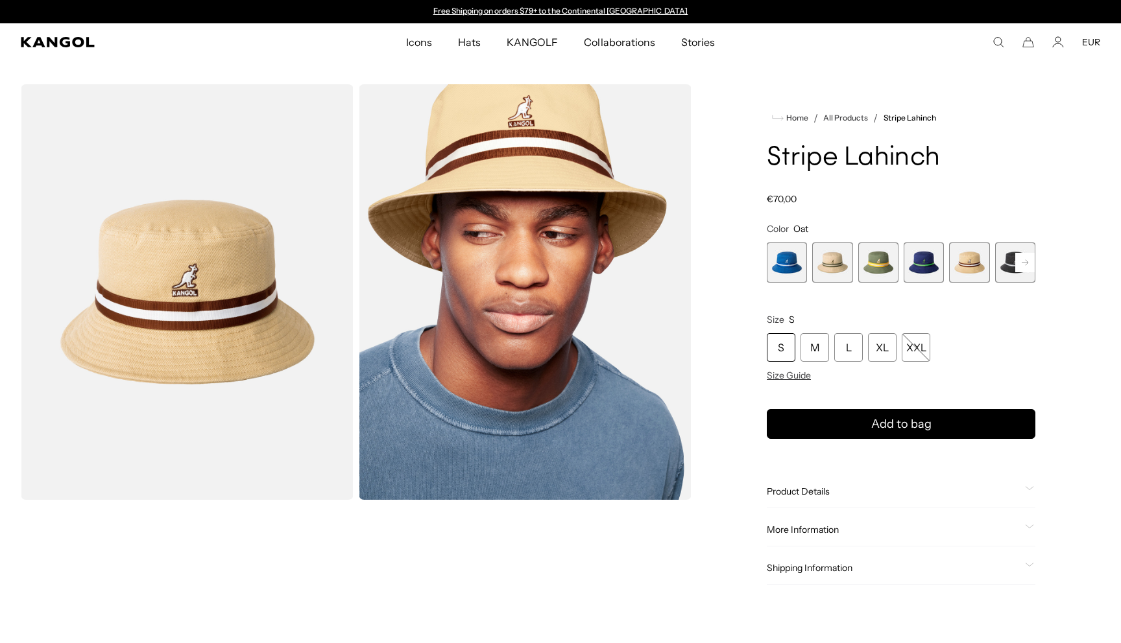
click at [1025, 261] on rect at bounding box center [1024, 262] width 19 height 19
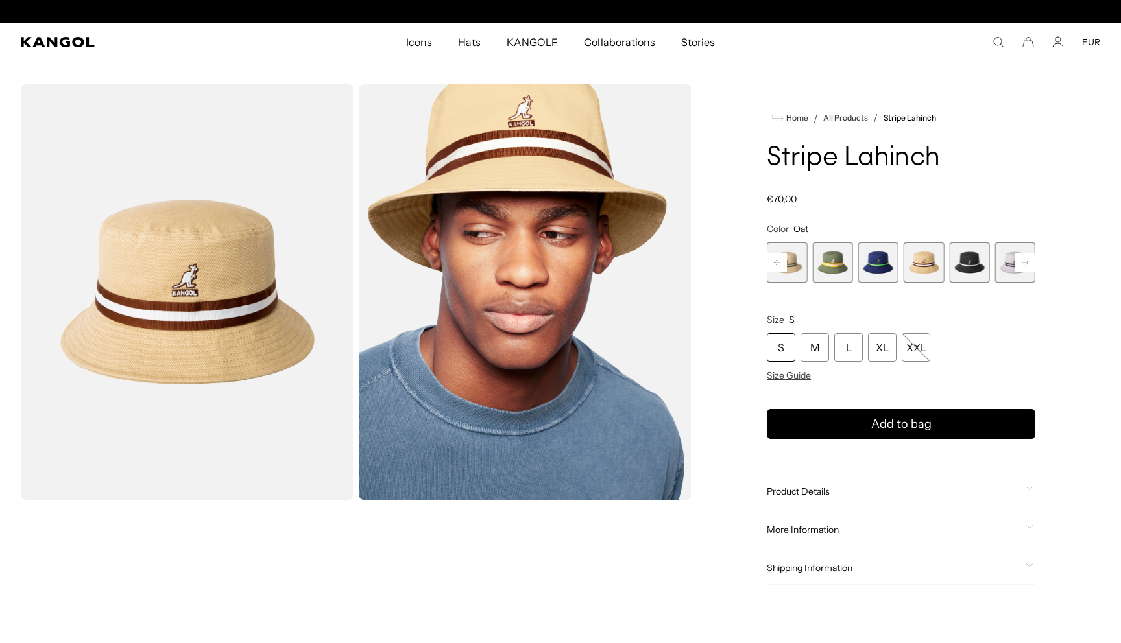
scroll to position [0, 267]
click at [1025, 261] on rect at bounding box center [1024, 262] width 19 height 19
click at [1025, 261] on span "9 of 9" at bounding box center [1015, 263] width 40 height 40
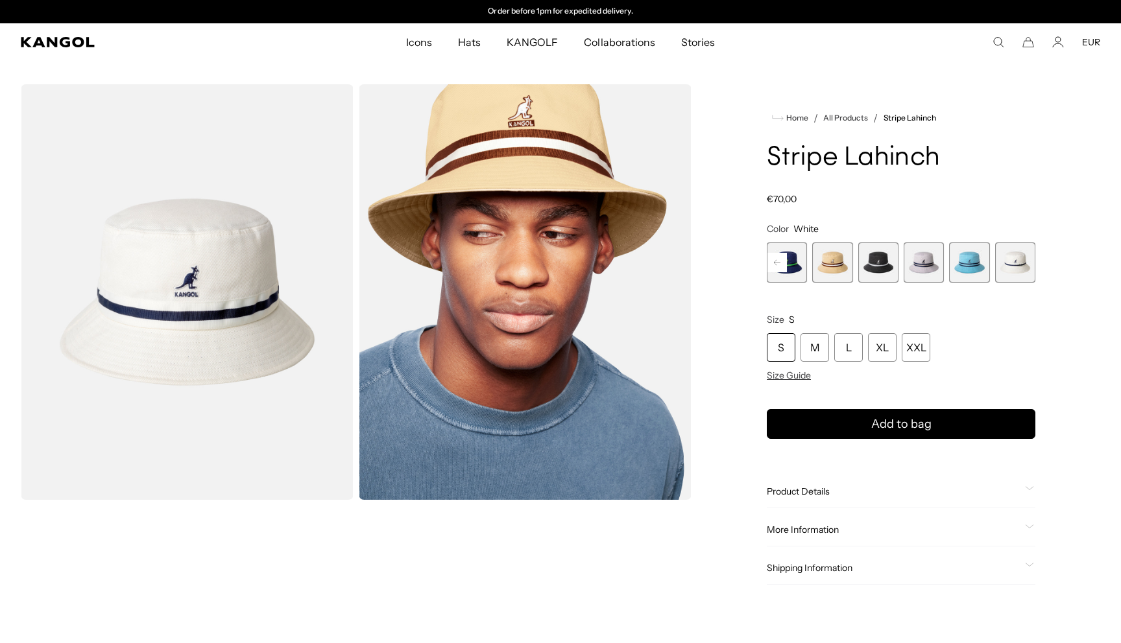
click at [837, 268] on span "5 of 9" at bounding box center [832, 263] width 40 height 40
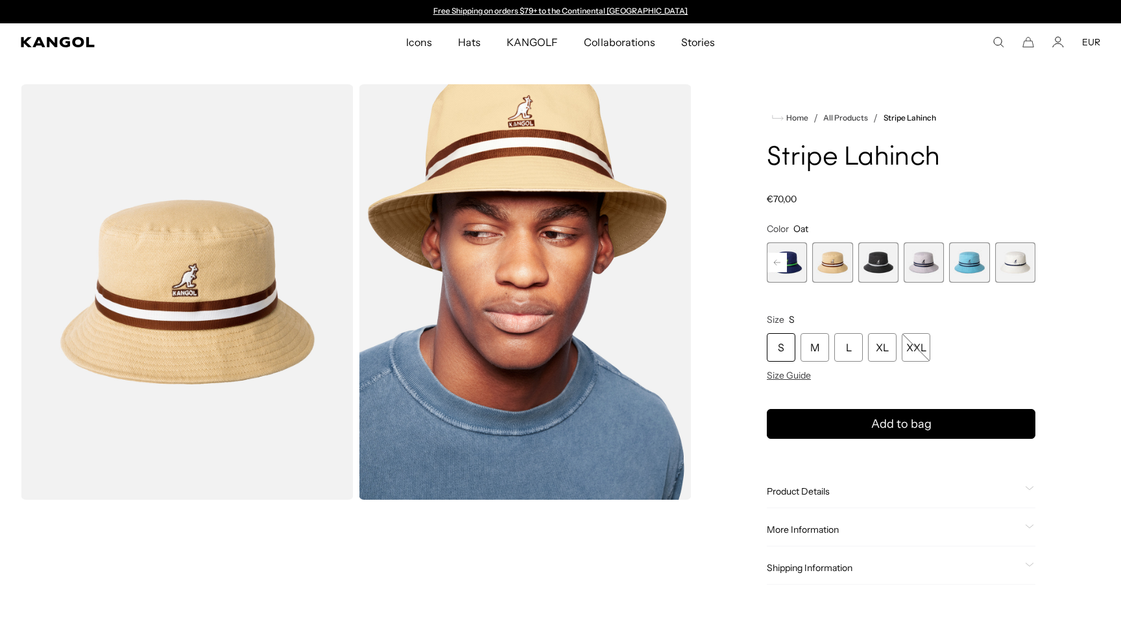
click at [775, 259] on rect at bounding box center [776, 262] width 19 height 19
click at [774, 259] on rect at bounding box center [776, 262] width 19 height 19
click at [870, 265] on span "3 of 9" at bounding box center [878, 263] width 40 height 40
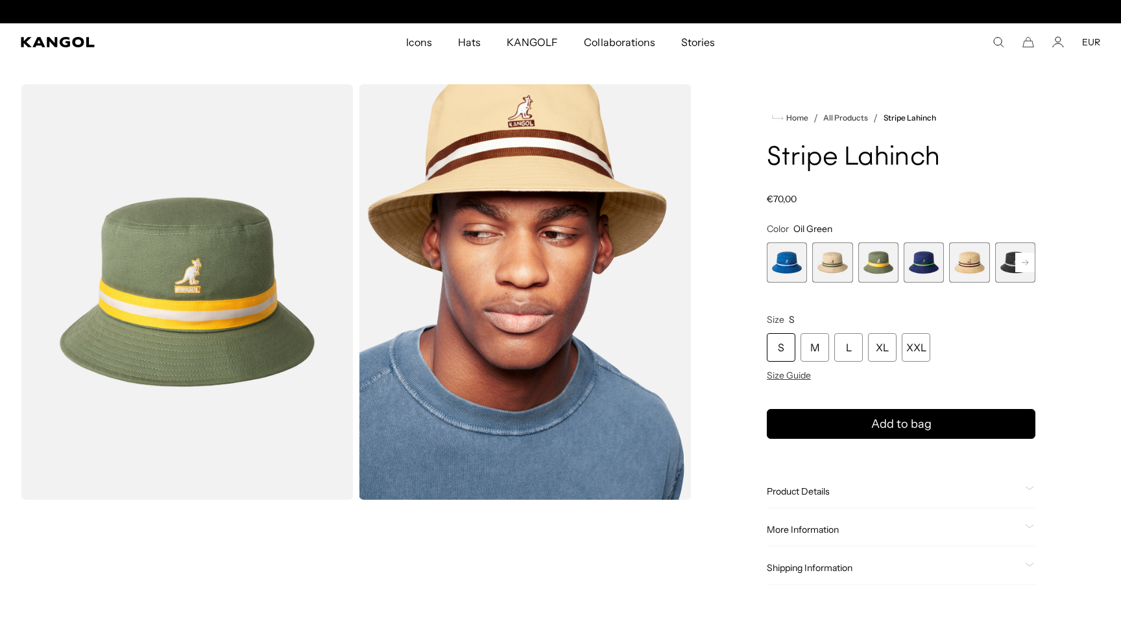
scroll to position [0, 267]
click at [979, 270] on span "5 of 9" at bounding box center [969, 263] width 40 height 40
